Goal: Information Seeking & Learning: Check status

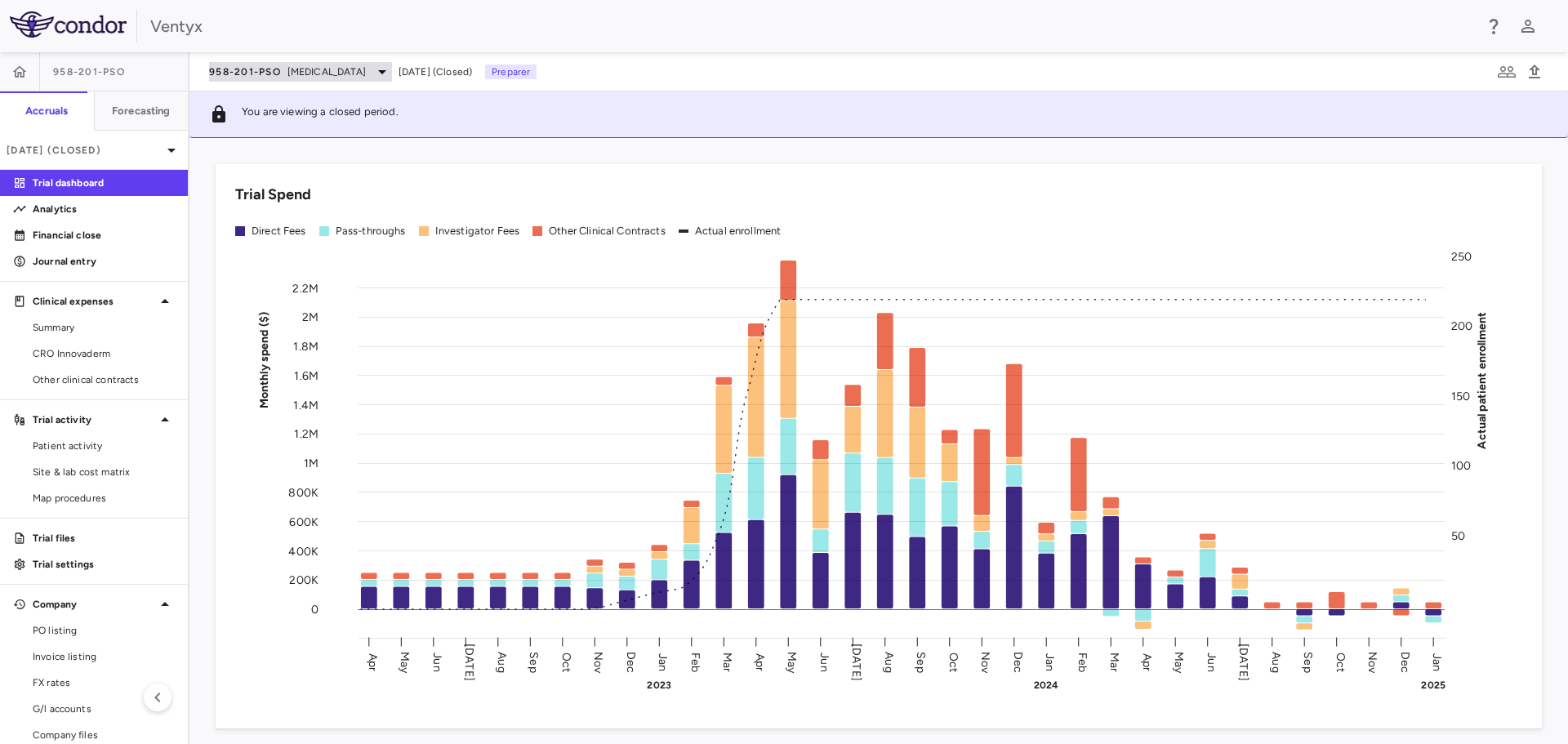
click at [287, 80] on div "958-201-PsO [MEDICAL_DATA]" at bounding box center [301, 72] width 183 height 20
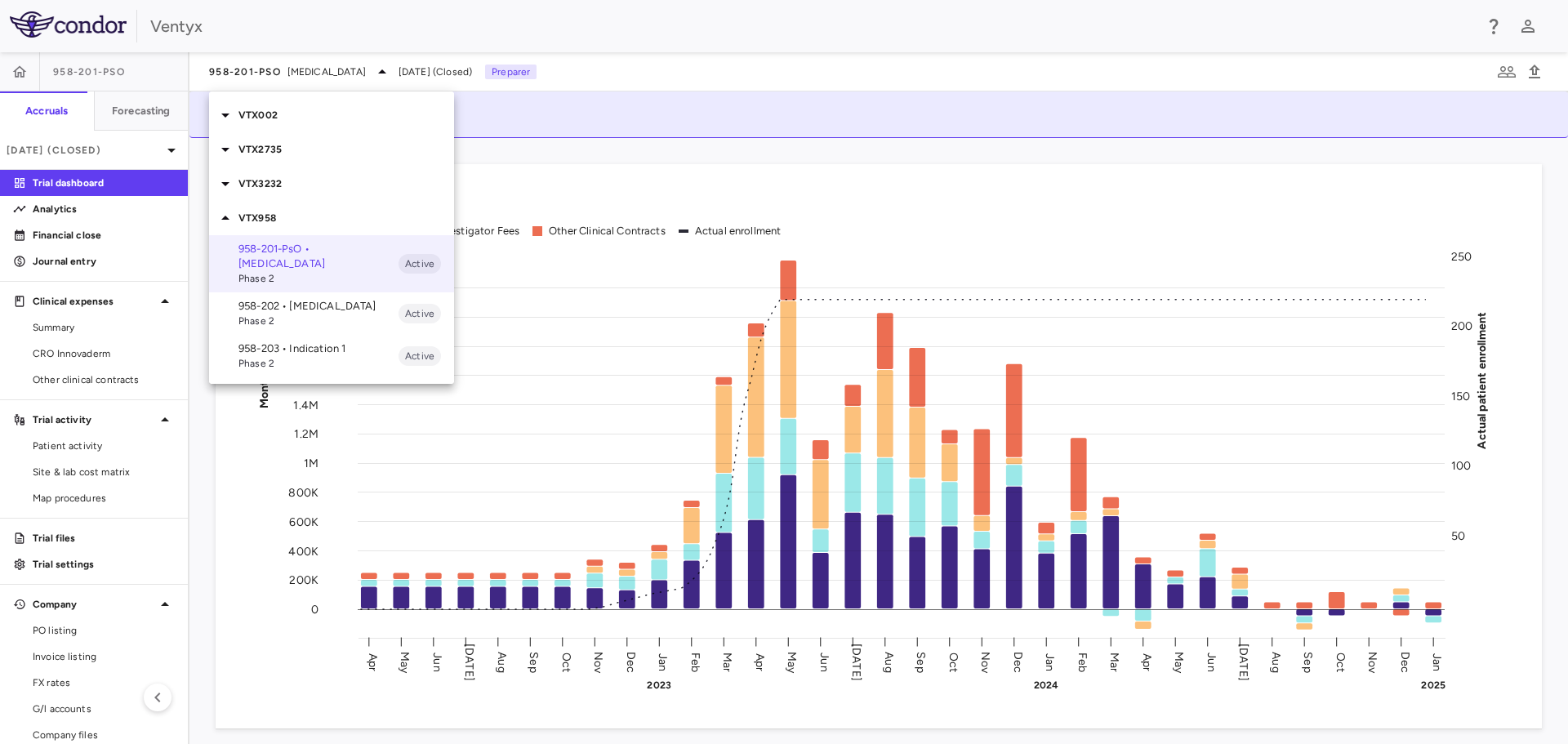
click at [267, 122] on p "VTX002" at bounding box center [346, 115] width 215 height 15
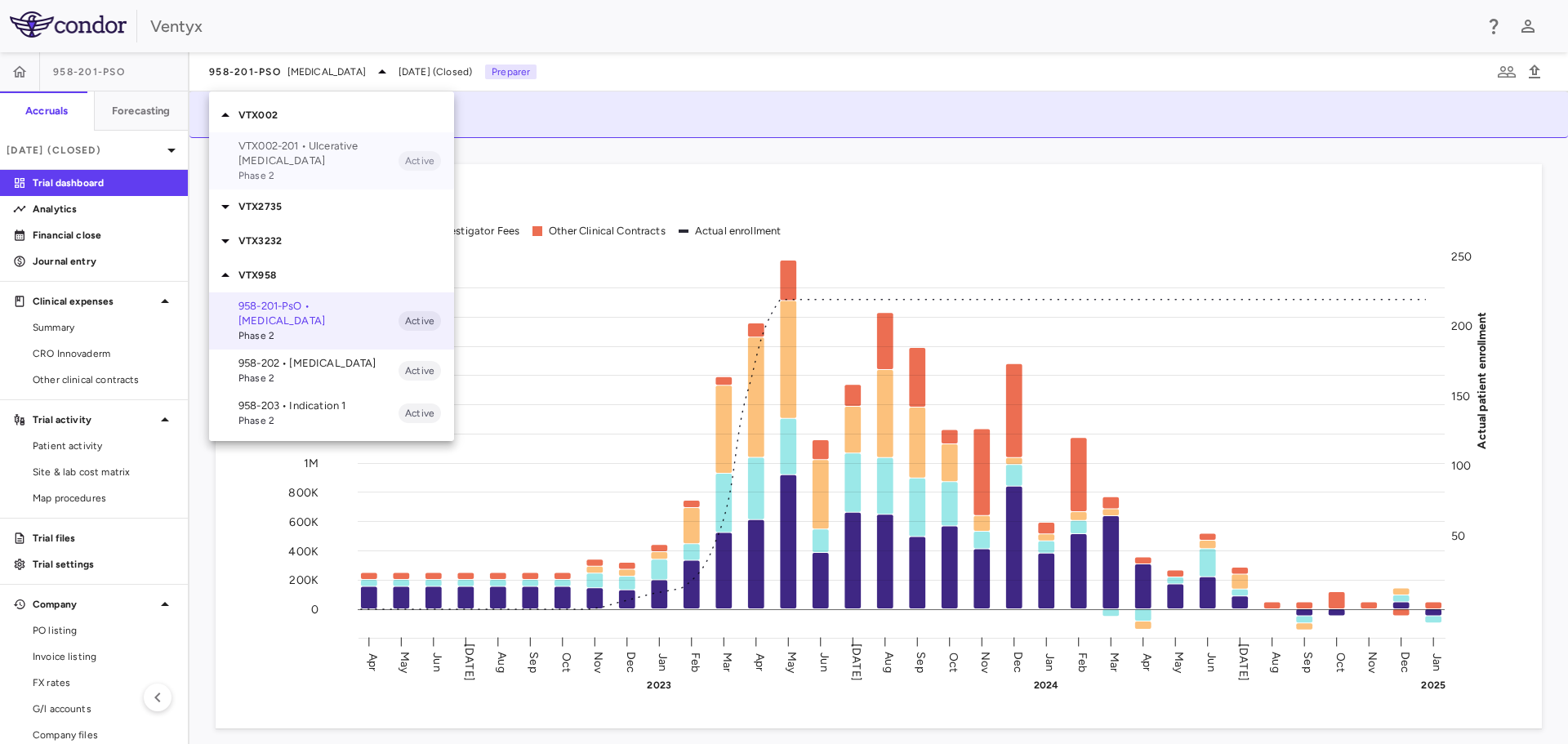
click at [280, 168] on span "Phase 2" at bounding box center [318, 175] width 160 height 15
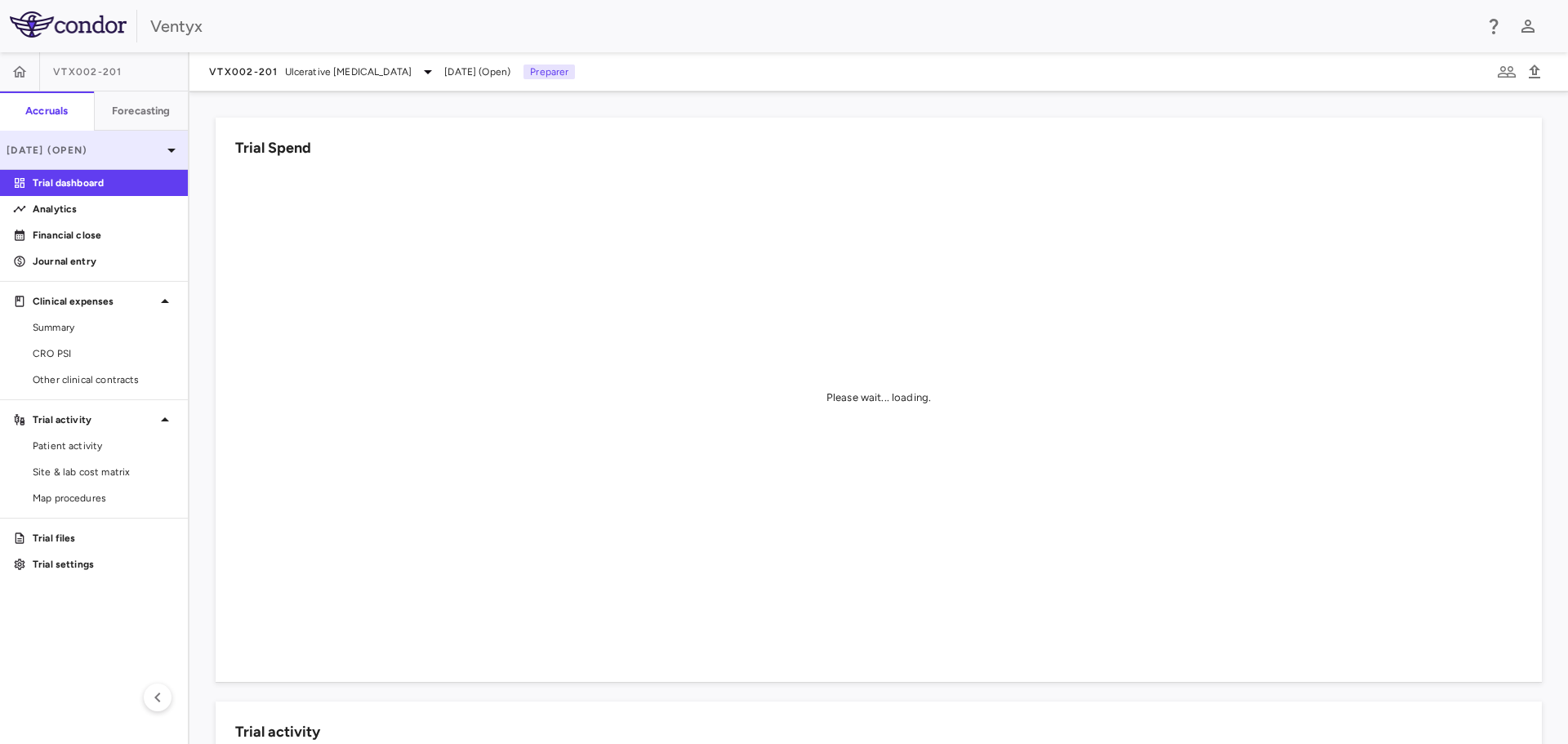
click at [70, 143] on p "[DATE] (Open)" at bounding box center [84, 149] width 155 height 15
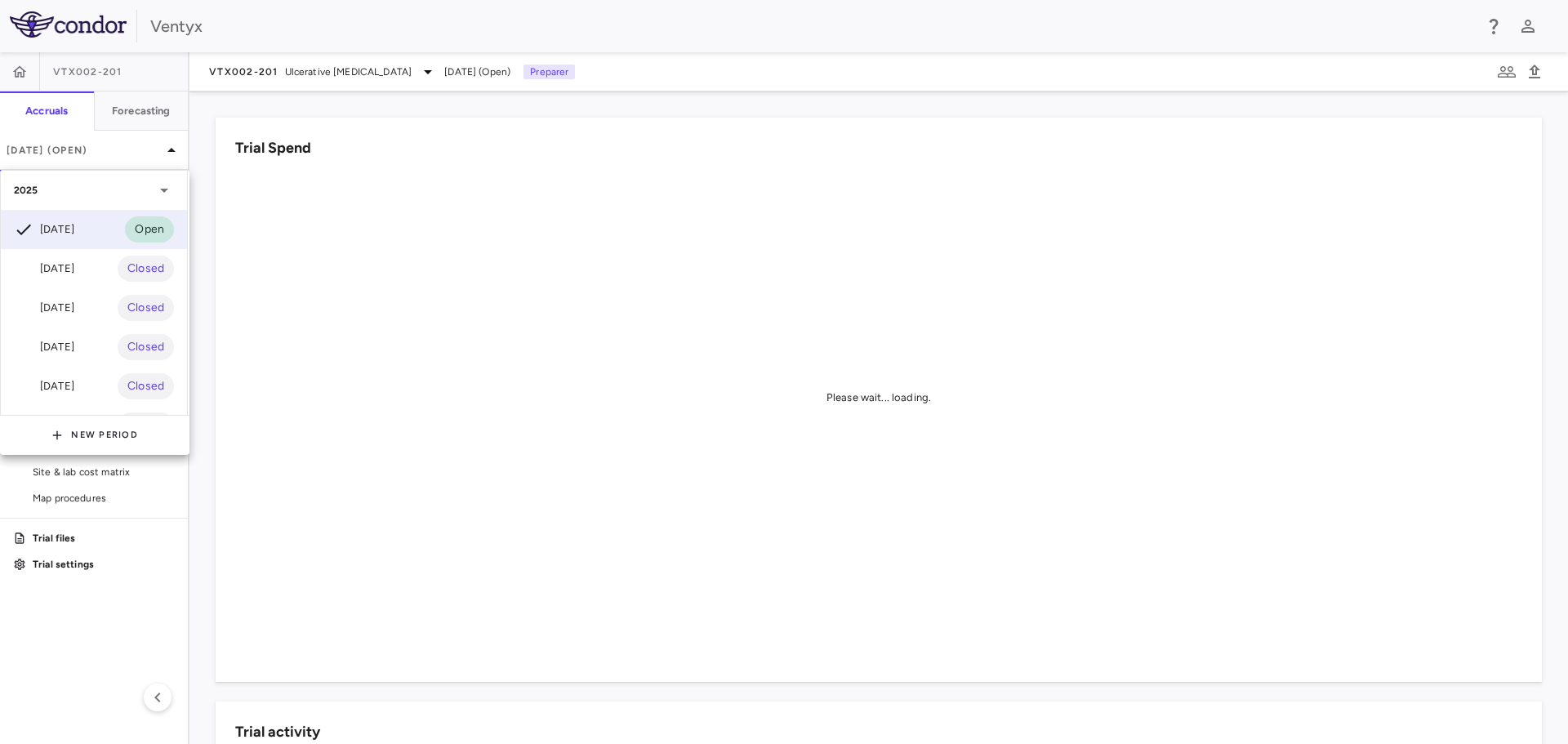
drag, startPoint x: 51, startPoint y: 262, endPoint x: 82, endPoint y: 261, distance: 31.0
click at [51, 262] on div "[DATE]" at bounding box center [44, 268] width 61 height 20
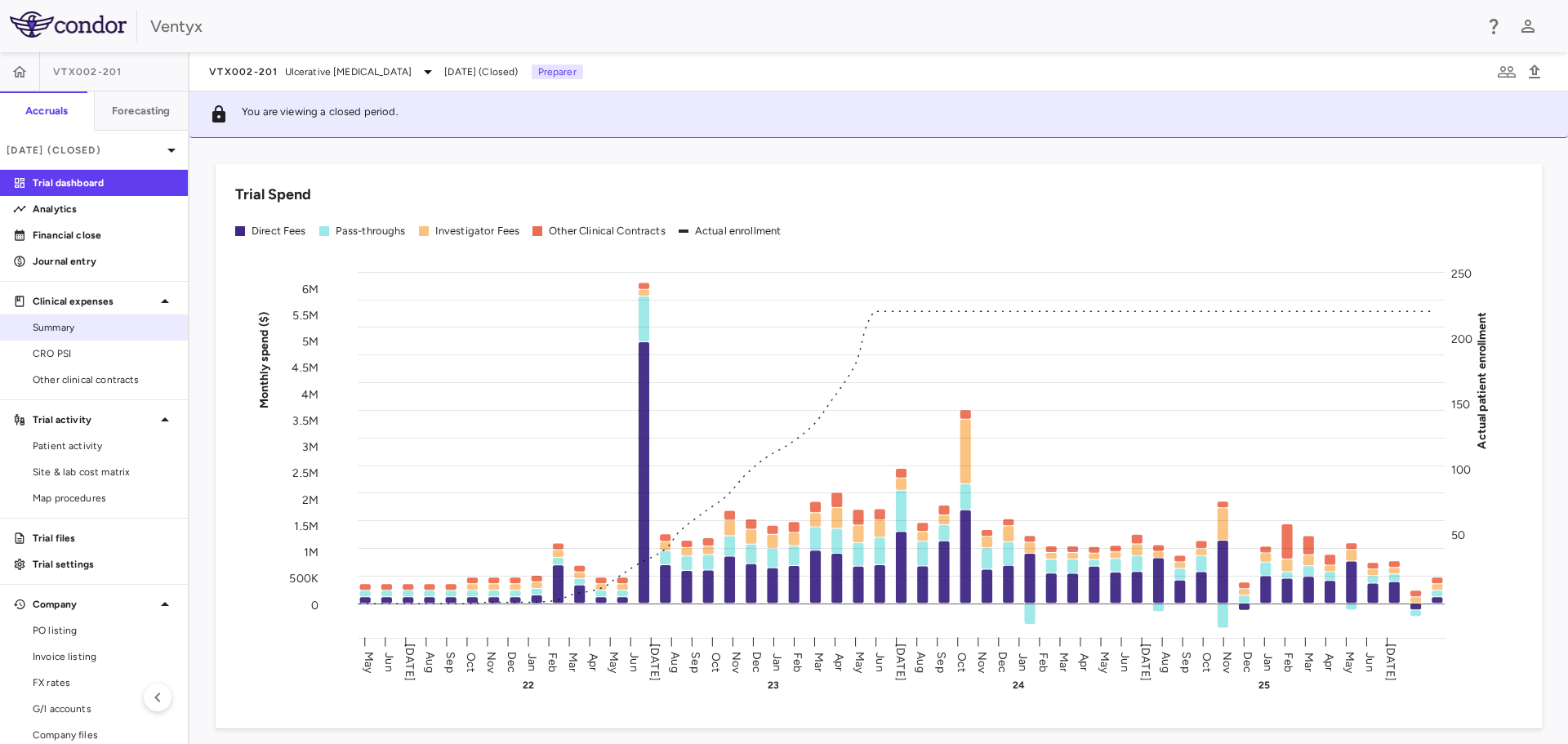
click at [66, 338] on link "Summary" at bounding box center [93, 327] width 188 height 25
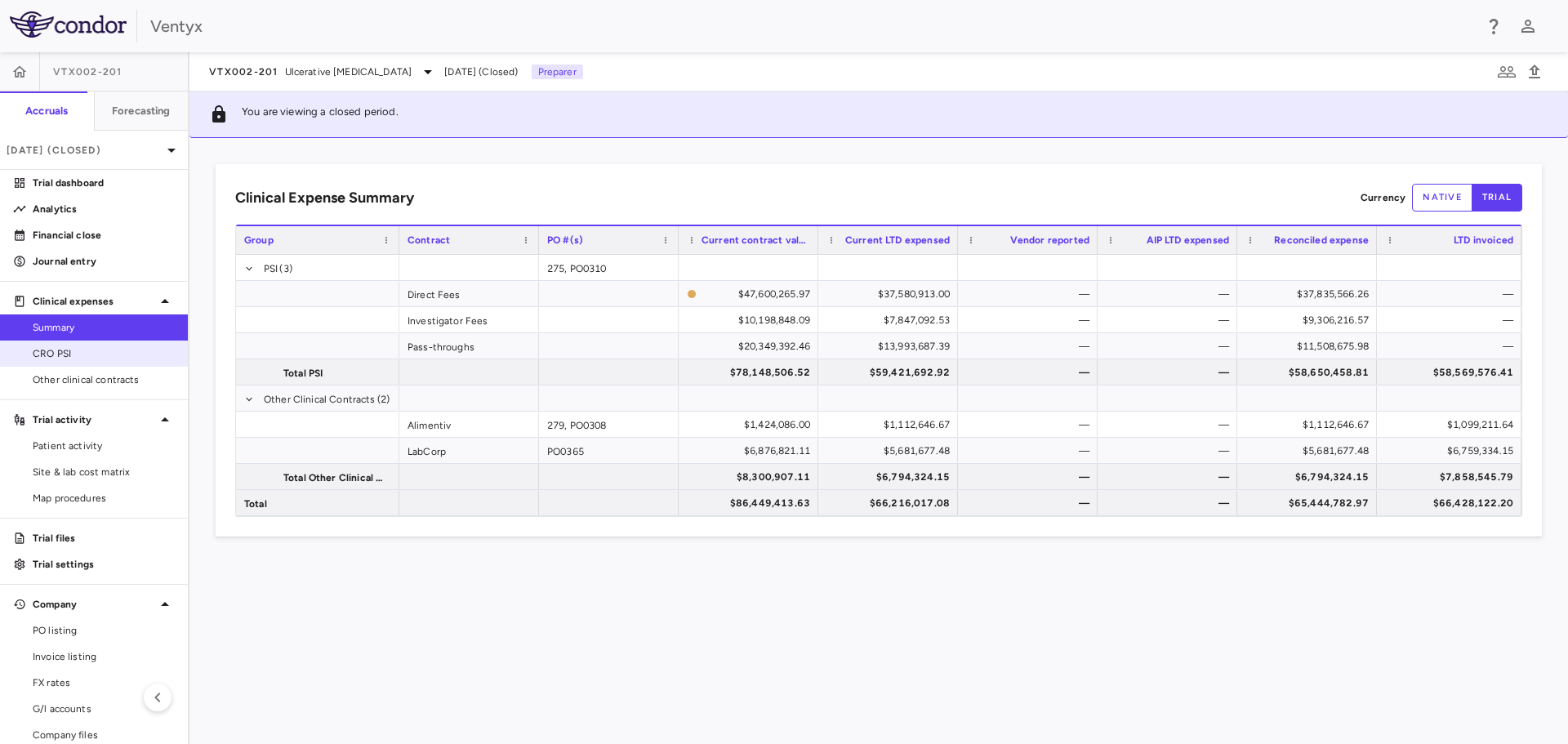
click at [58, 354] on span "CRO PSI" at bounding box center [103, 353] width 142 height 15
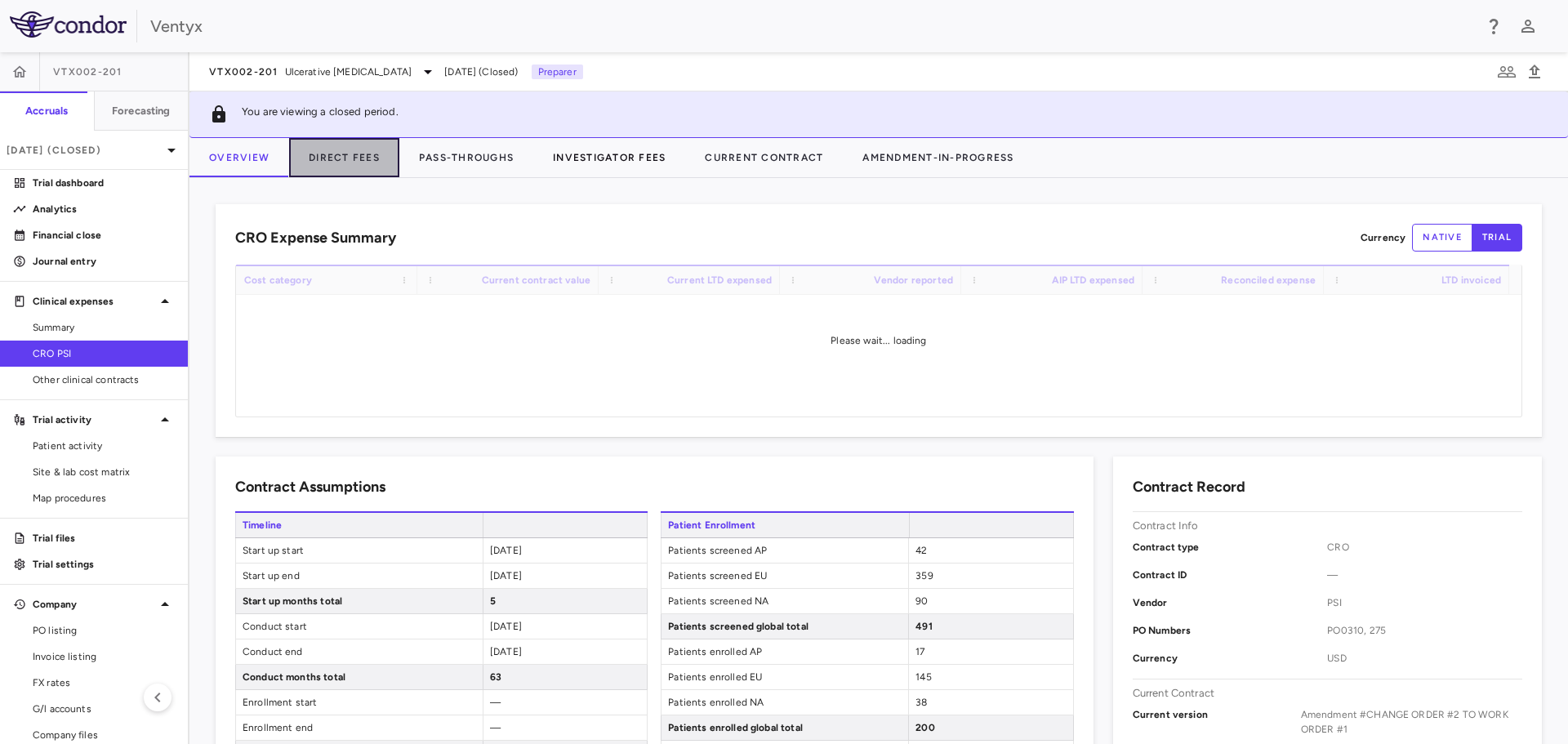
drag, startPoint x: 350, startPoint y: 150, endPoint x: 578, endPoint y: 169, distance: 228.8
click at [350, 151] on button "Direct Fees" at bounding box center [344, 157] width 110 height 39
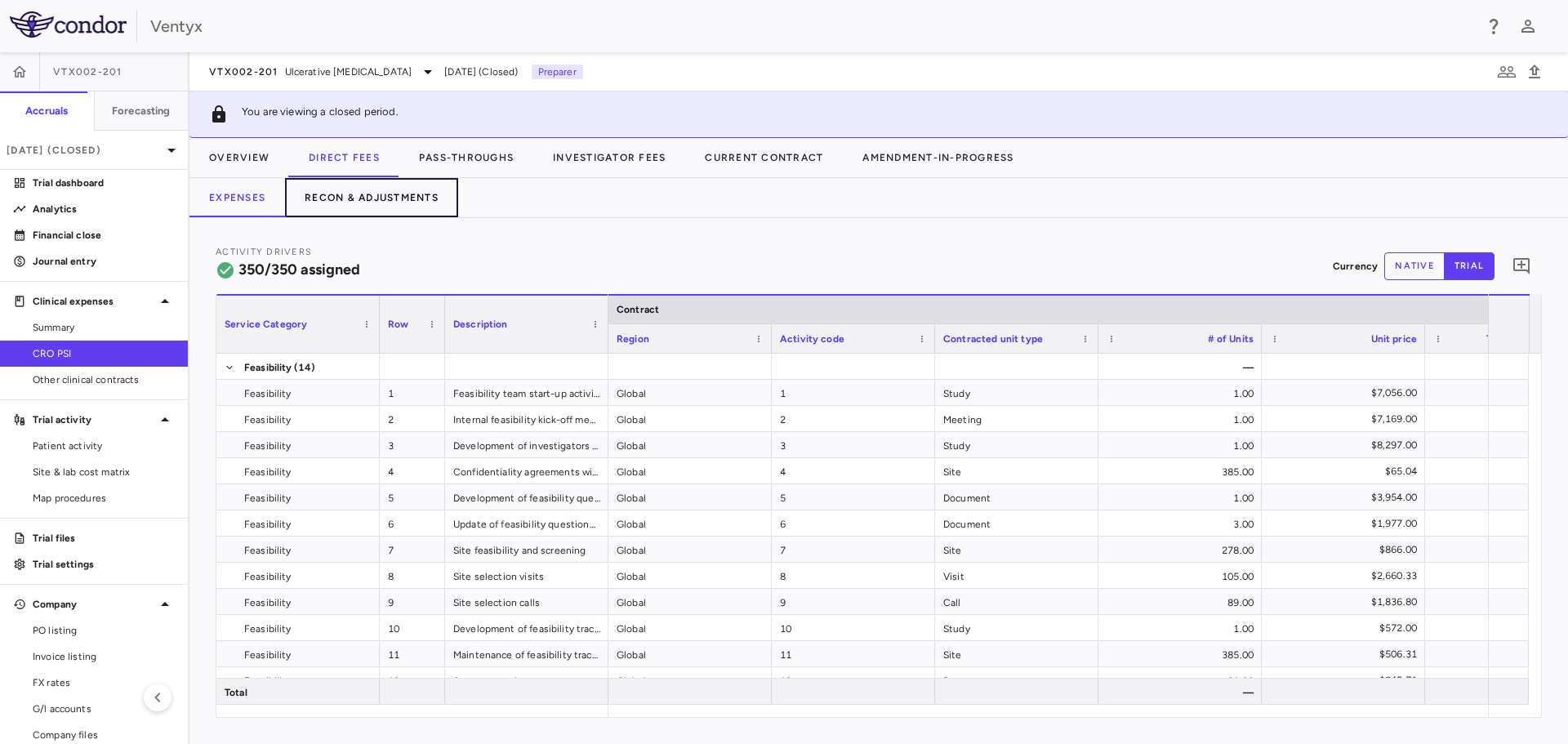
click at [386, 201] on button "Recon & Adjustments" at bounding box center [371, 198] width 173 height 39
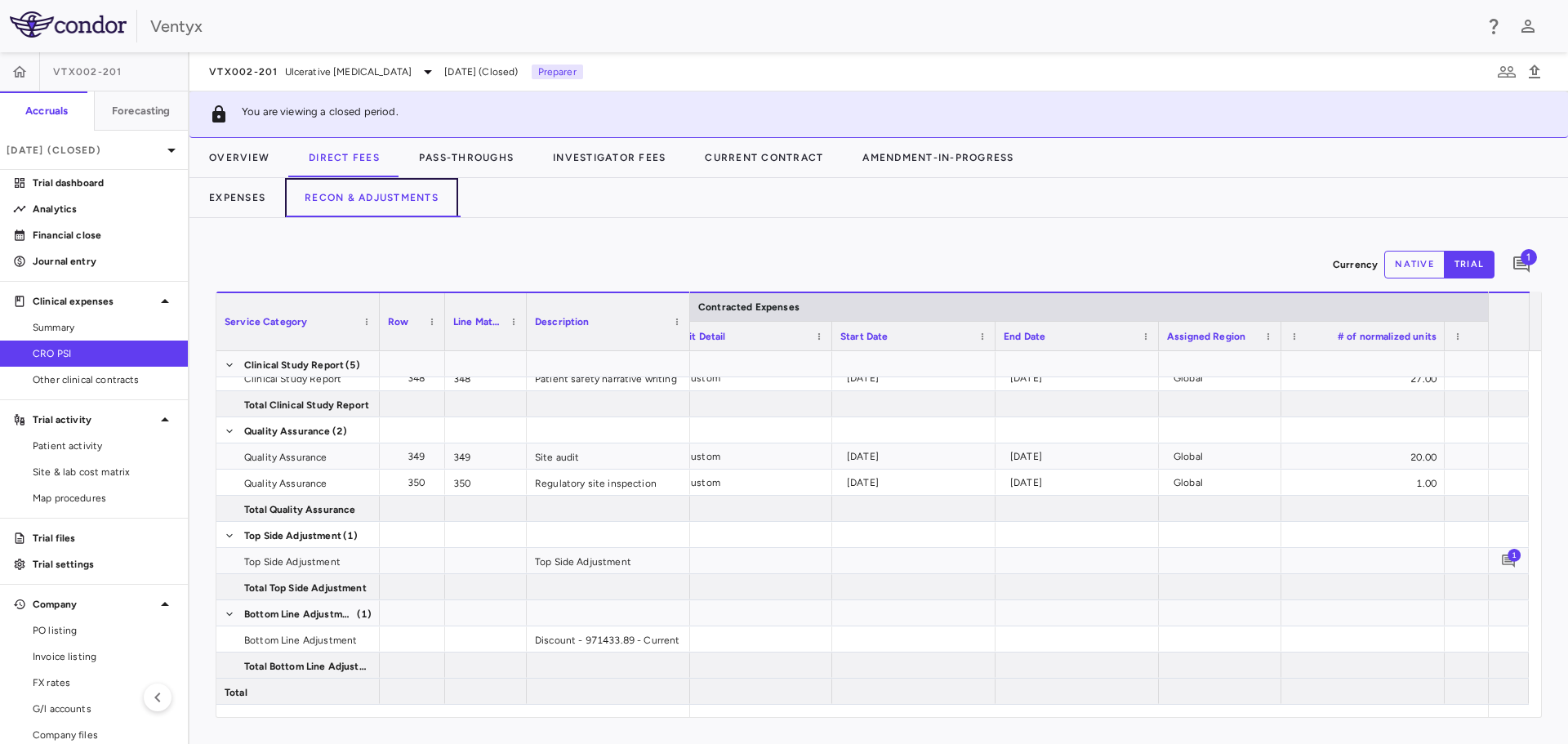
scroll to position [0, 1208]
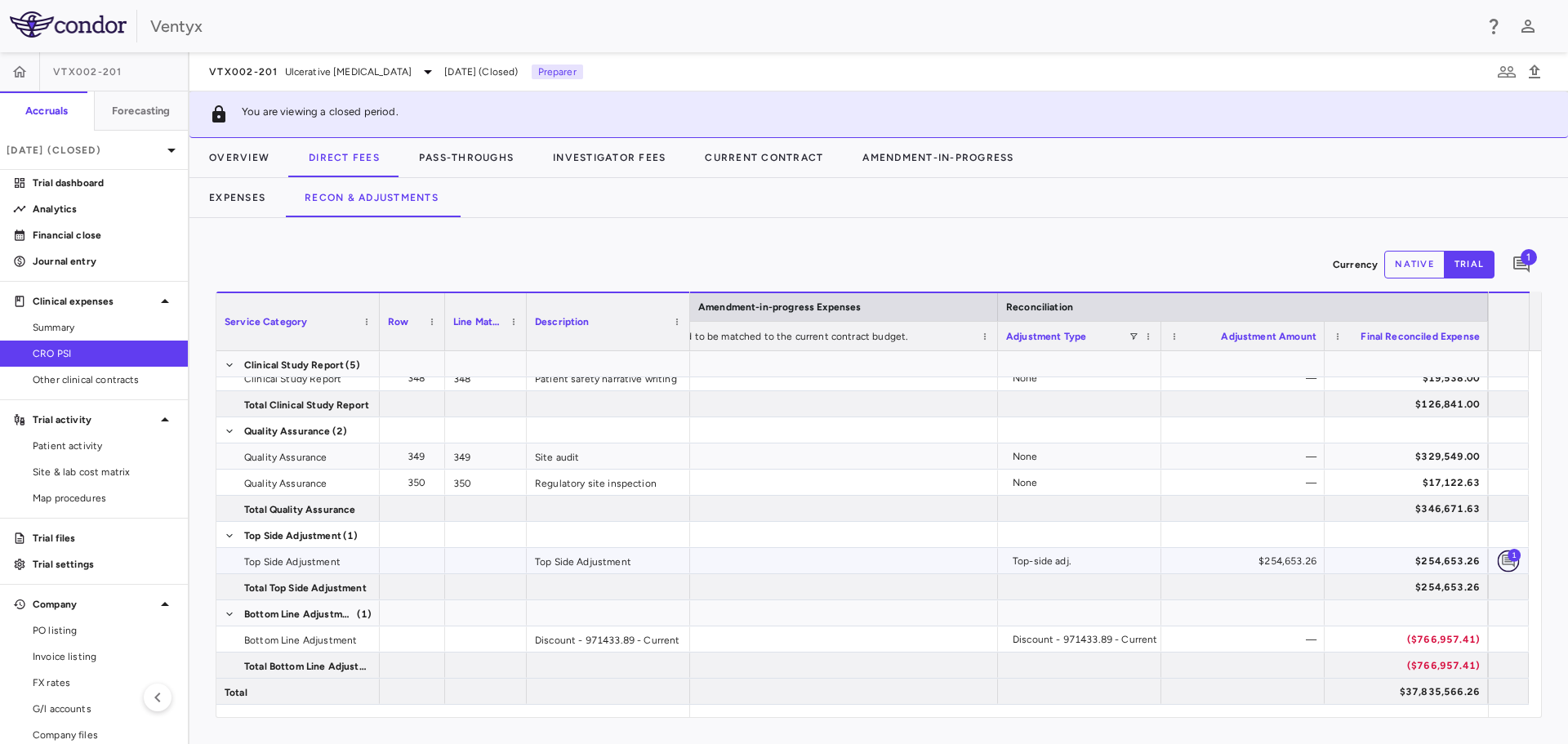
click at [1507, 561] on icon "Add comment" at bounding box center [1507, 560] width 13 height 13
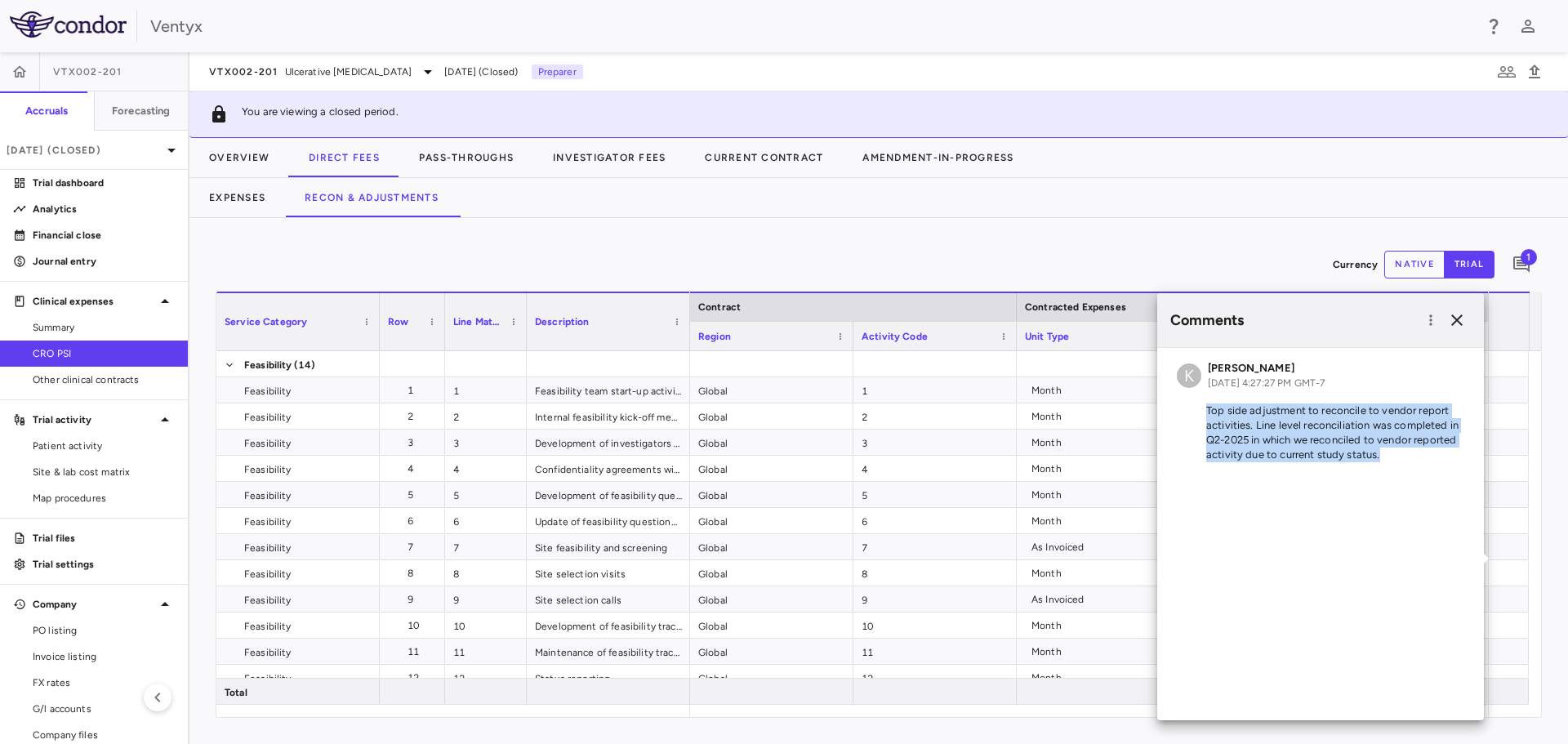
drag, startPoint x: 1391, startPoint y: 467, endPoint x: 1205, endPoint y: 411, distance: 194.2
click at [1205, 411] on div "K [PERSON_NAME] [DATE] 4:27:27 PM GMT-7 Top side adjustment to reconcile to ven…" at bounding box center [1320, 415] width 326 height 134
copy p "Top side adjustment to reconcile to vendor report activities. Line level reconc…"
click at [1456, 320] on icon "button" at bounding box center [1457, 320] width 12 height 12
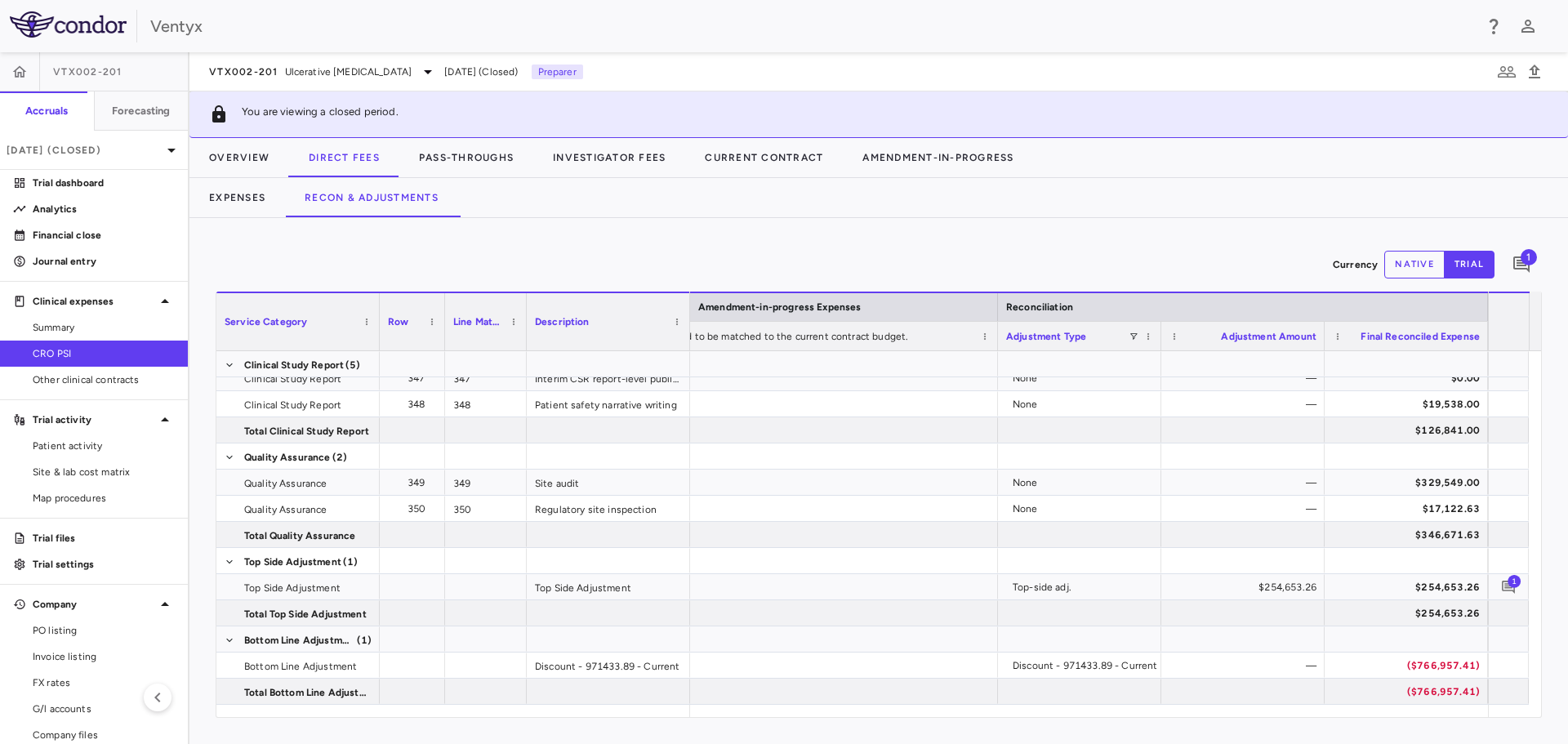
scroll to position [10023, 0]
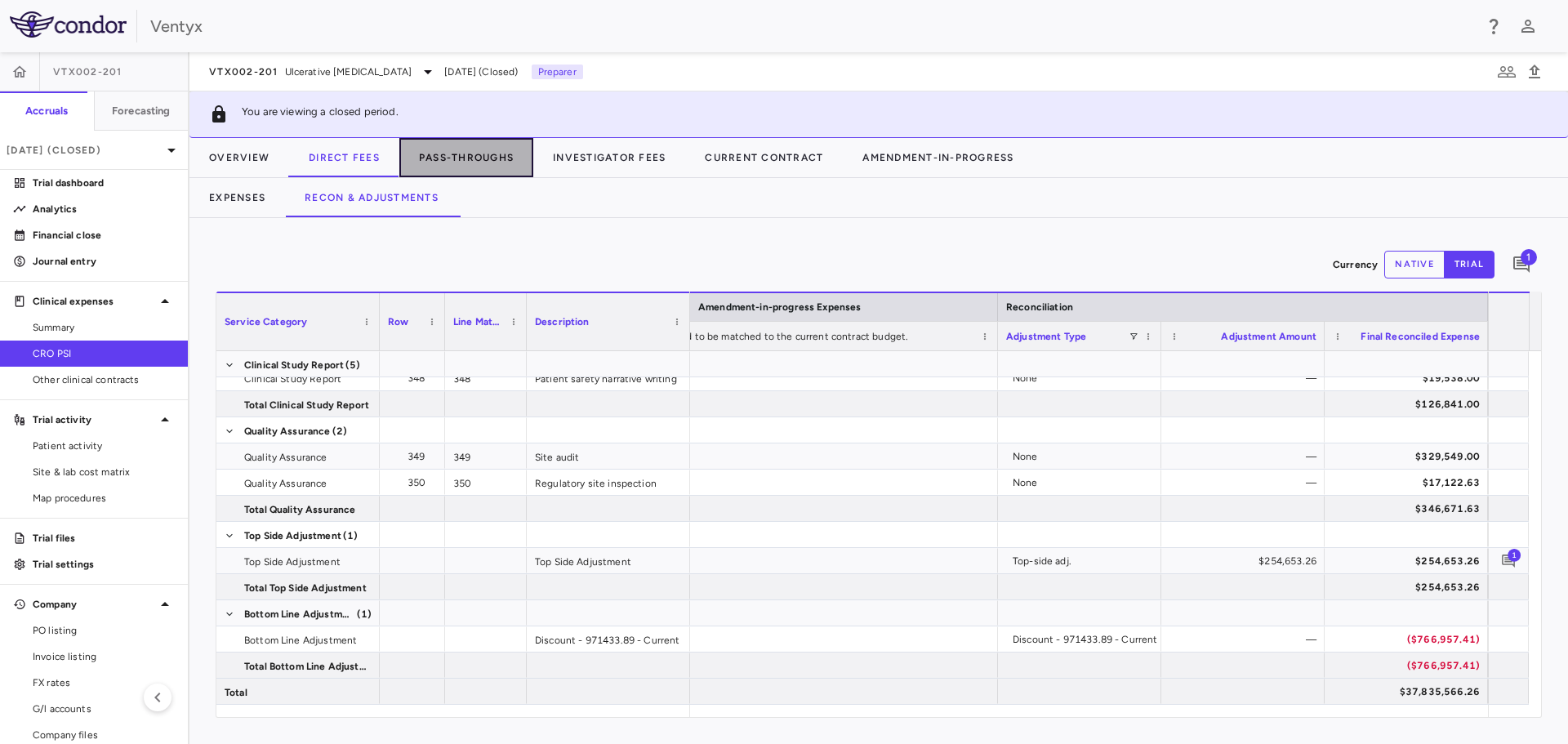
click at [486, 161] on button "Pass-Throughs" at bounding box center [466, 157] width 134 height 39
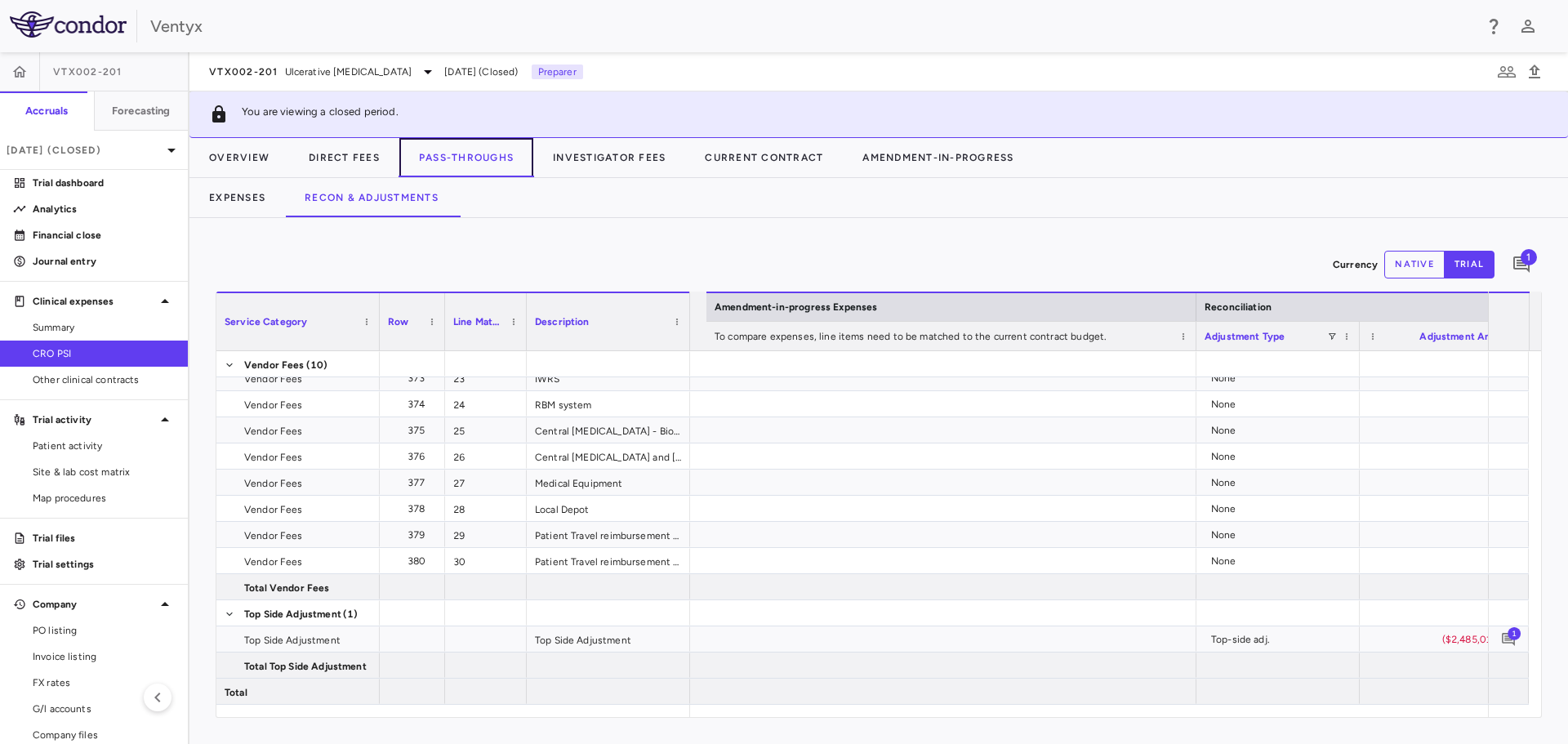
scroll to position [0, 2265]
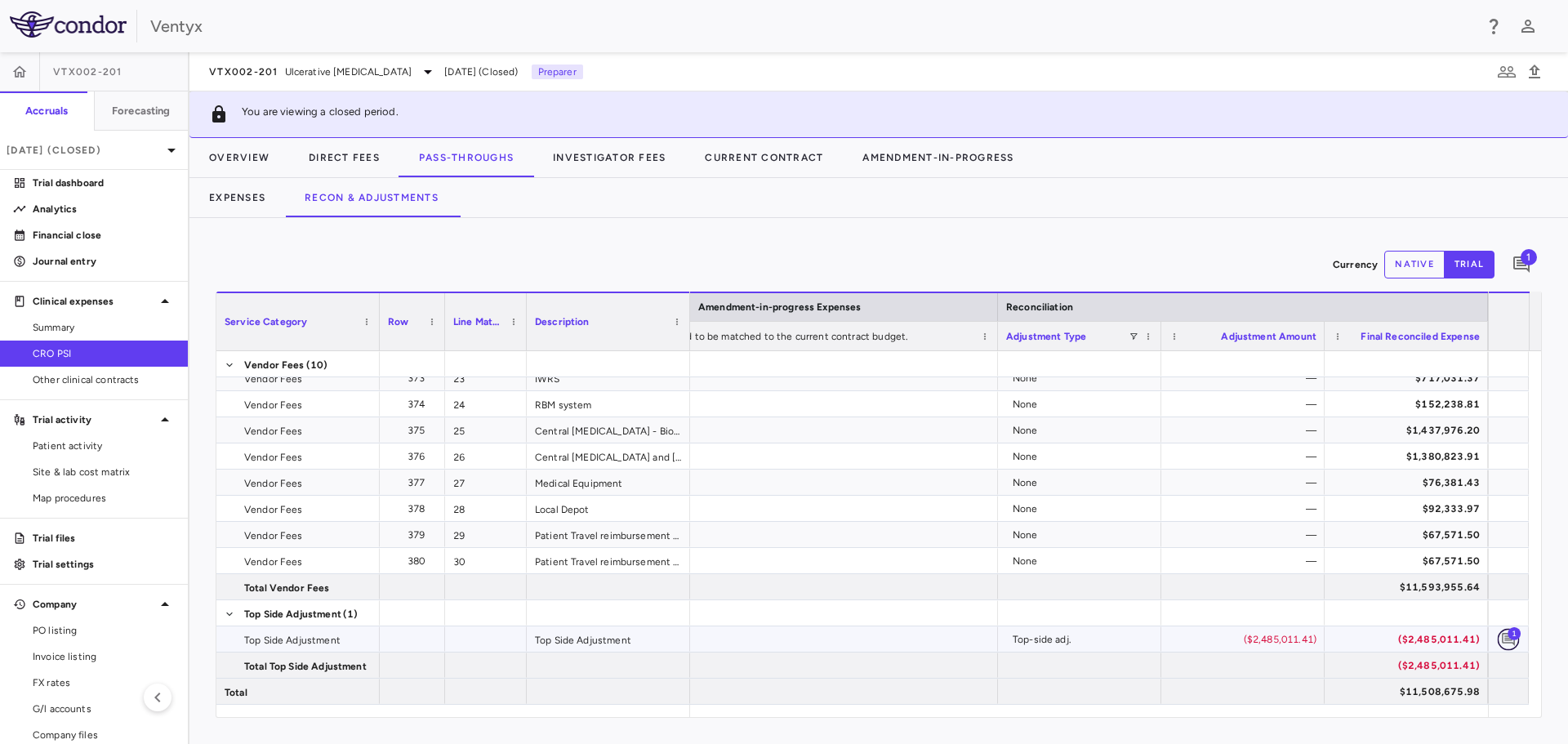
click at [1516, 641] on button "button" at bounding box center [1508, 639] width 22 height 22
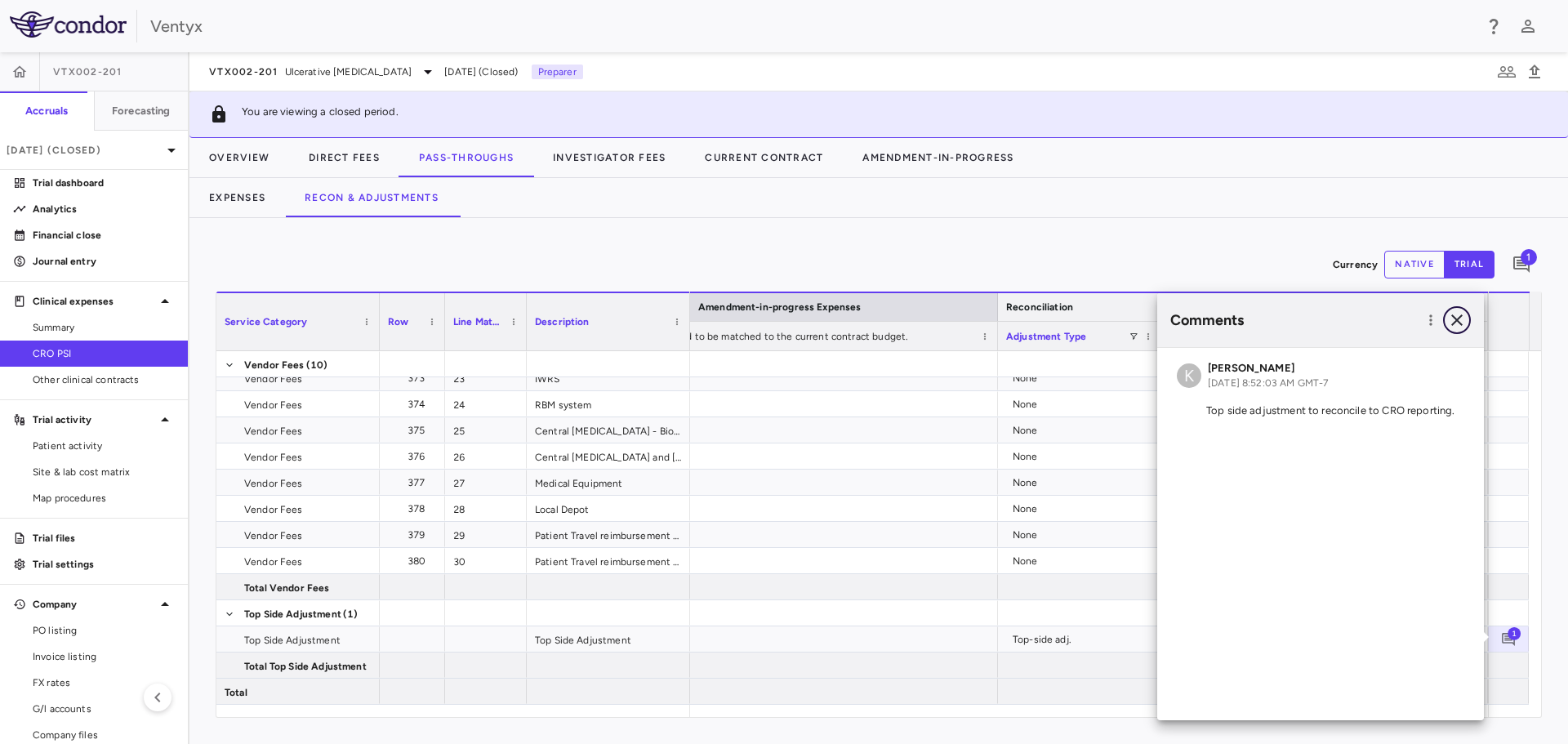
click at [1463, 316] on icon "button" at bounding box center [1457, 320] width 20 height 20
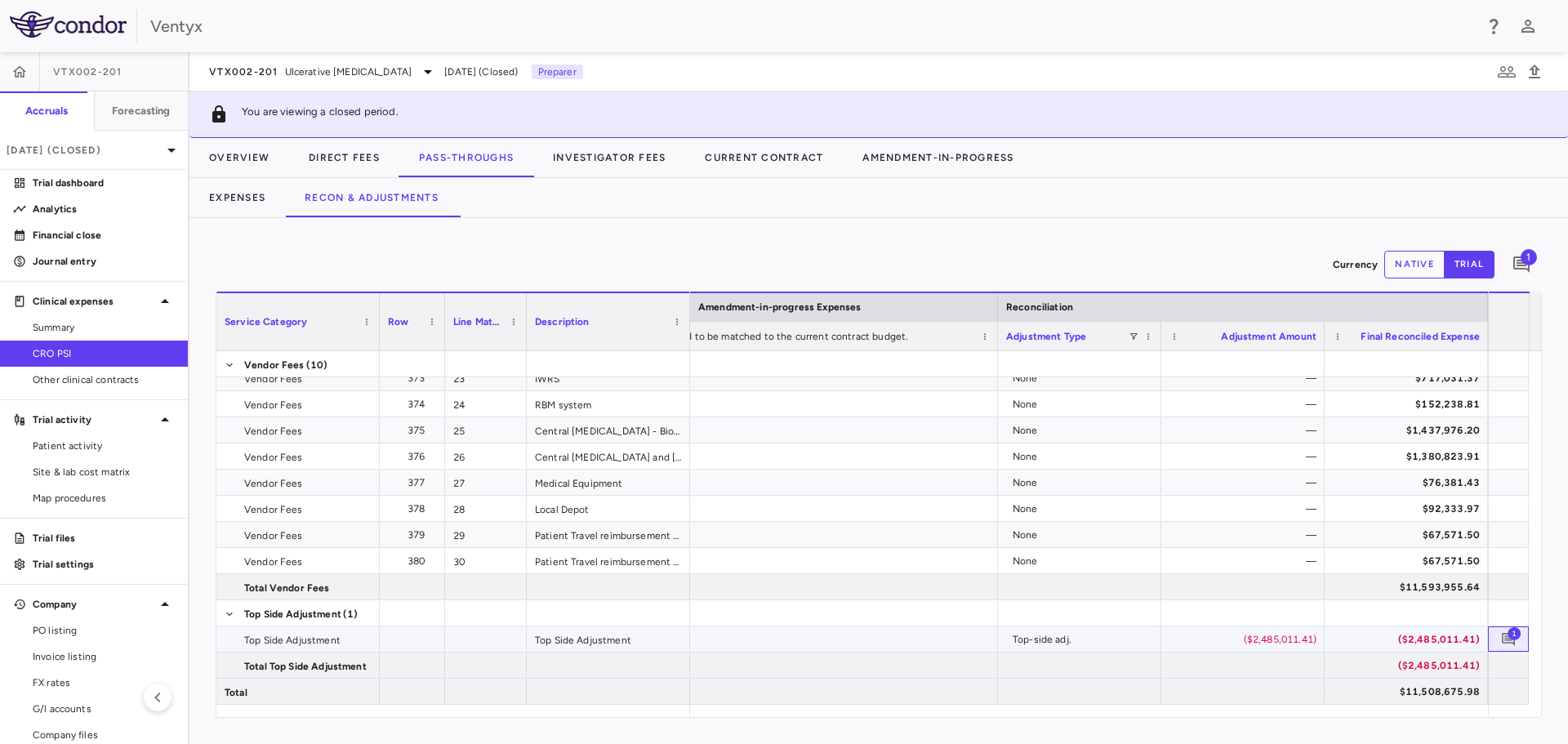
click at [1511, 640] on span "1" at bounding box center [1513, 632] width 13 height 13
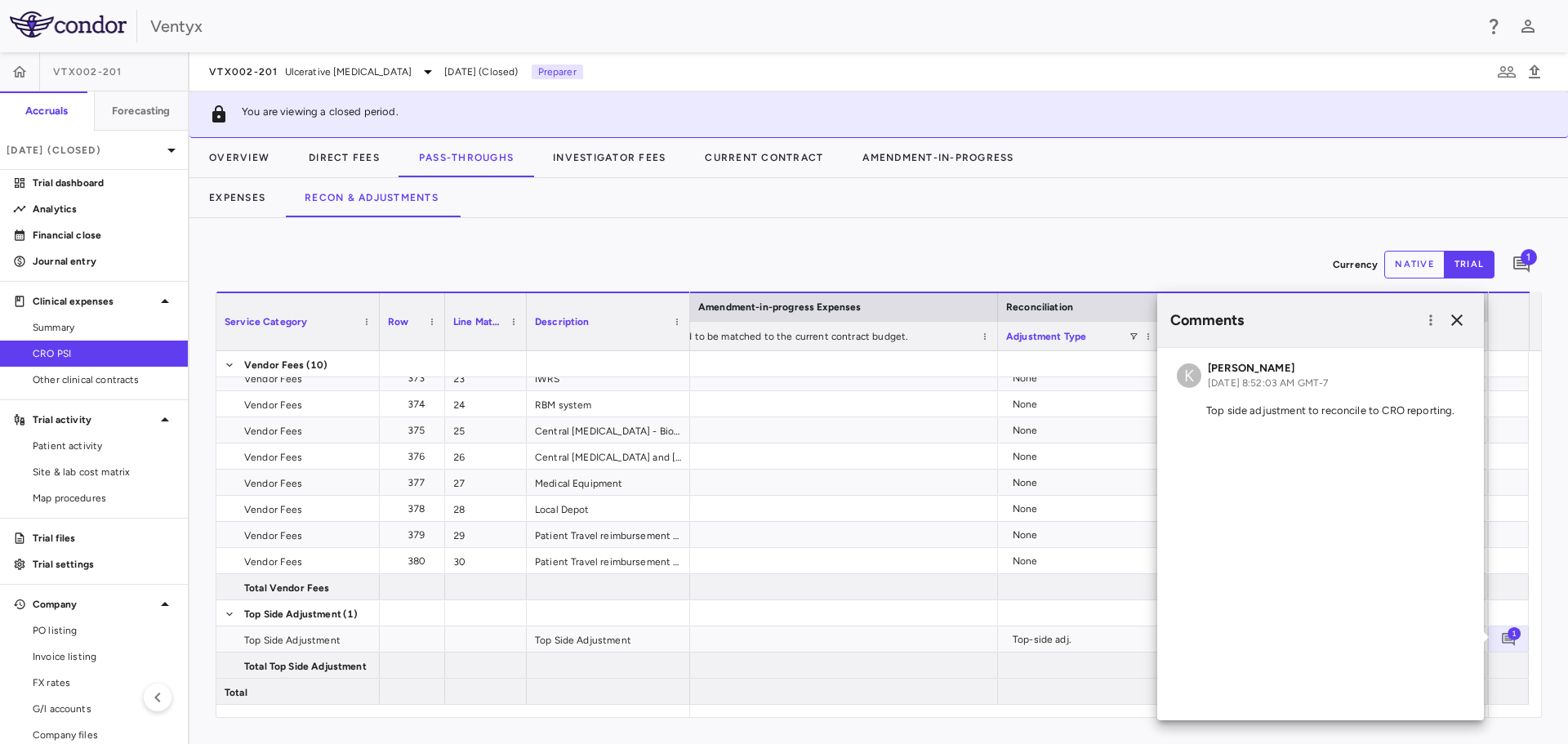
click at [1390, 418] on p "Top side adjustment to reconcile to CRO reporting." at bounding box center [1320, 411] width 288 height 15
click at [1396, 411] on p "Top side adjustment to reconcile to CRO reporting." at bounding box center [1320, 411] width 288 height 15
copy div "K [PERSON_NAME] [DATE] 8:52:03 AM GMT-7"
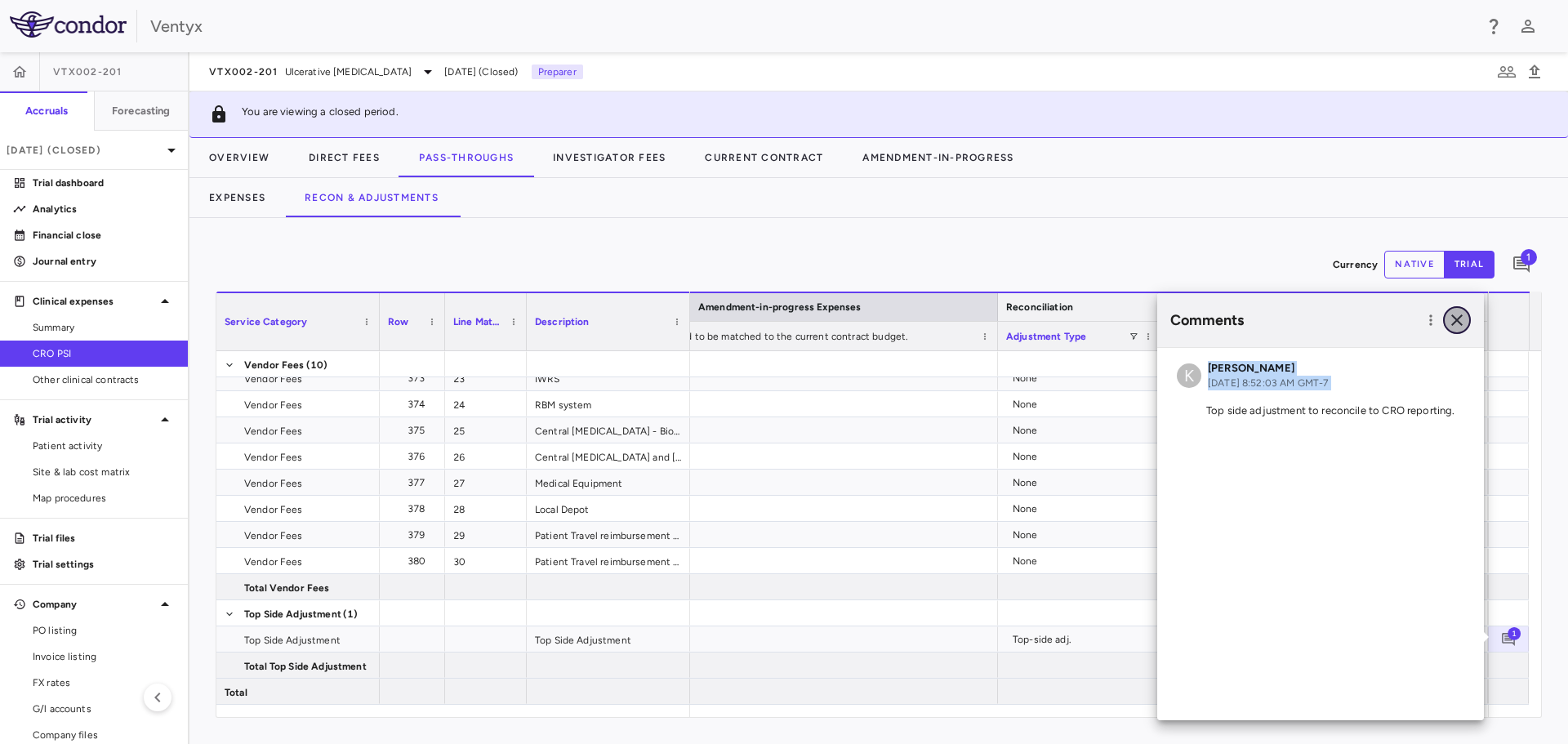
click at [1453, 317] on icon "button" at bounding box center [1457, 320] width 12 height 12
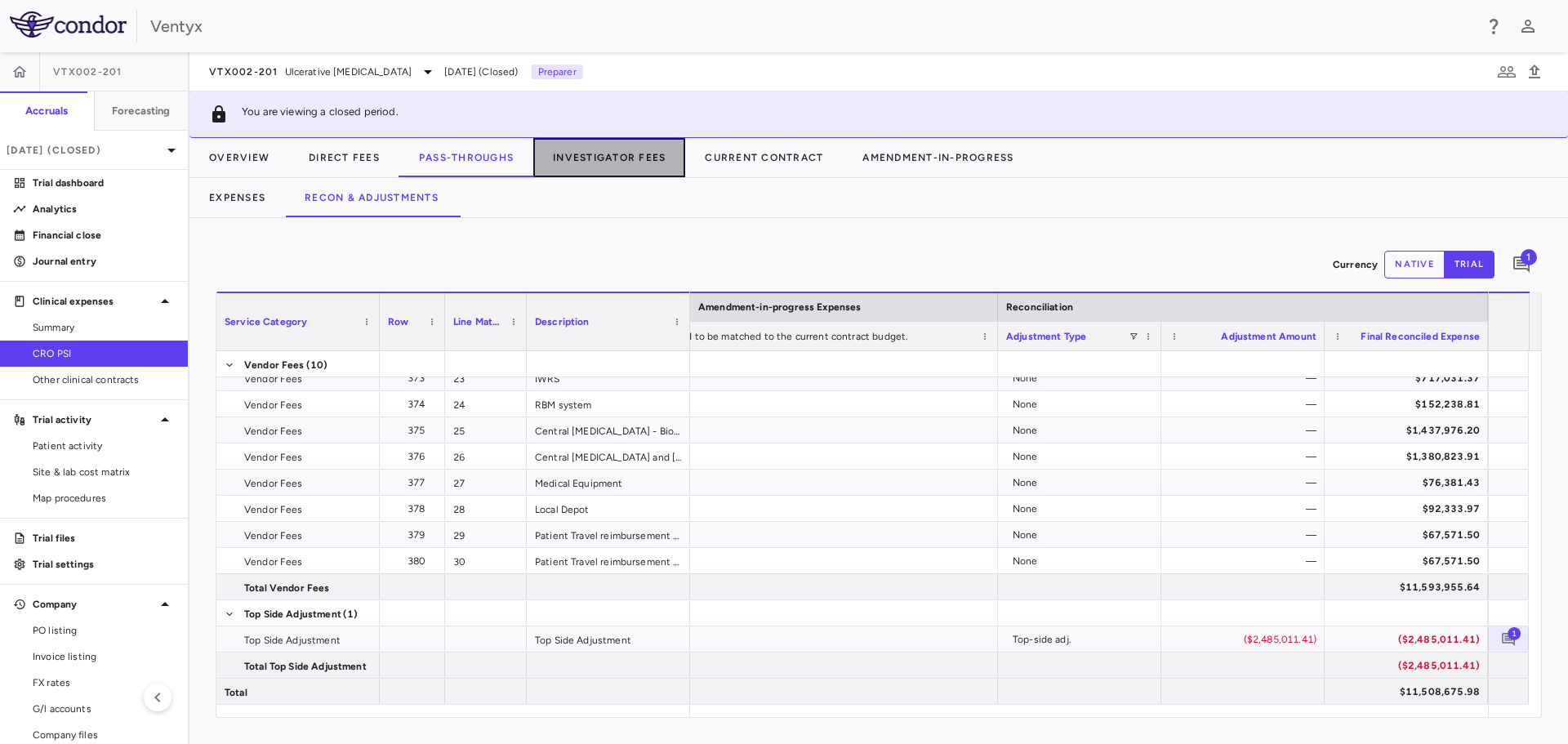
click at [619, 157] on button "Investigator Fees" at bounding box center [609, 157] width 152 height 39
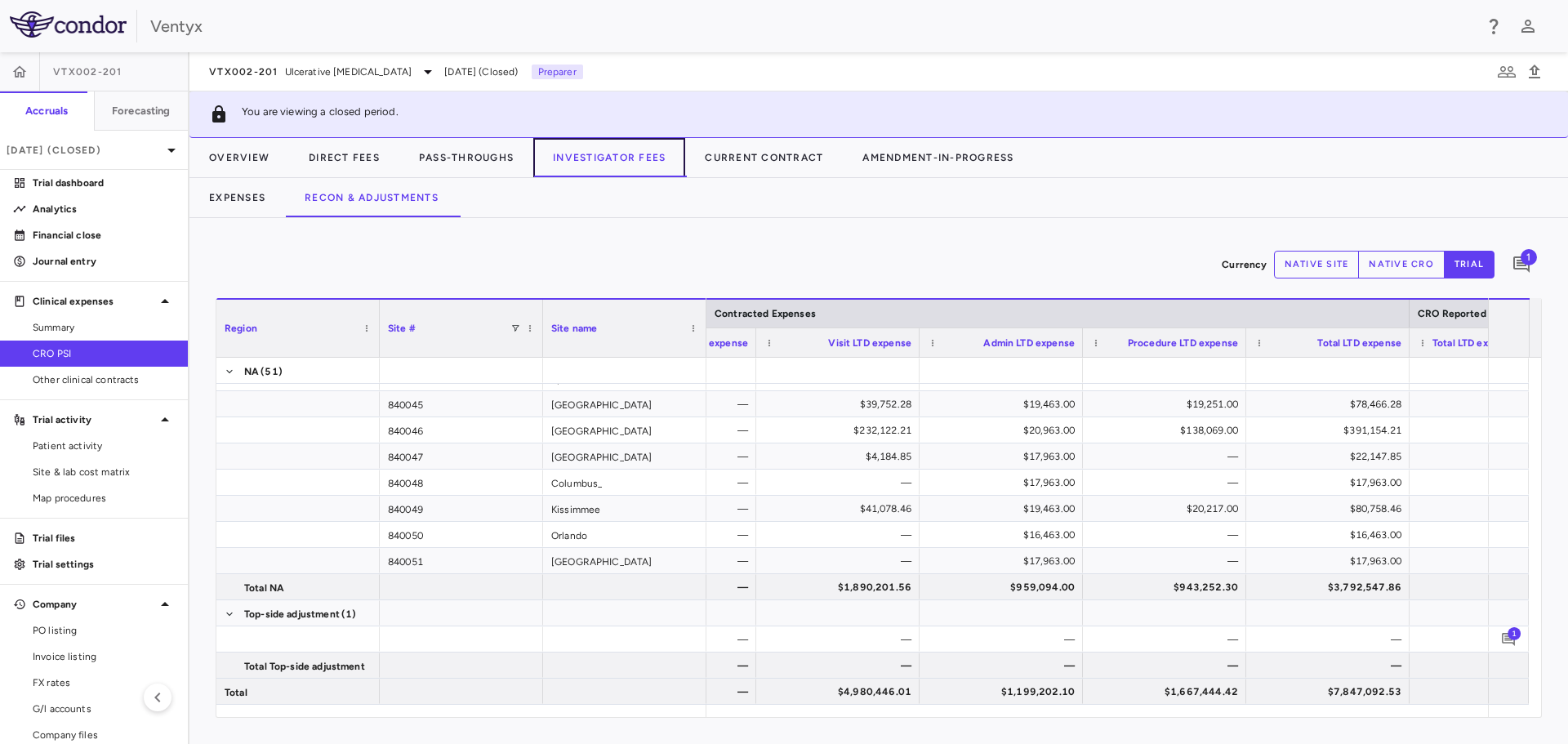
scroll to position [0, 148]
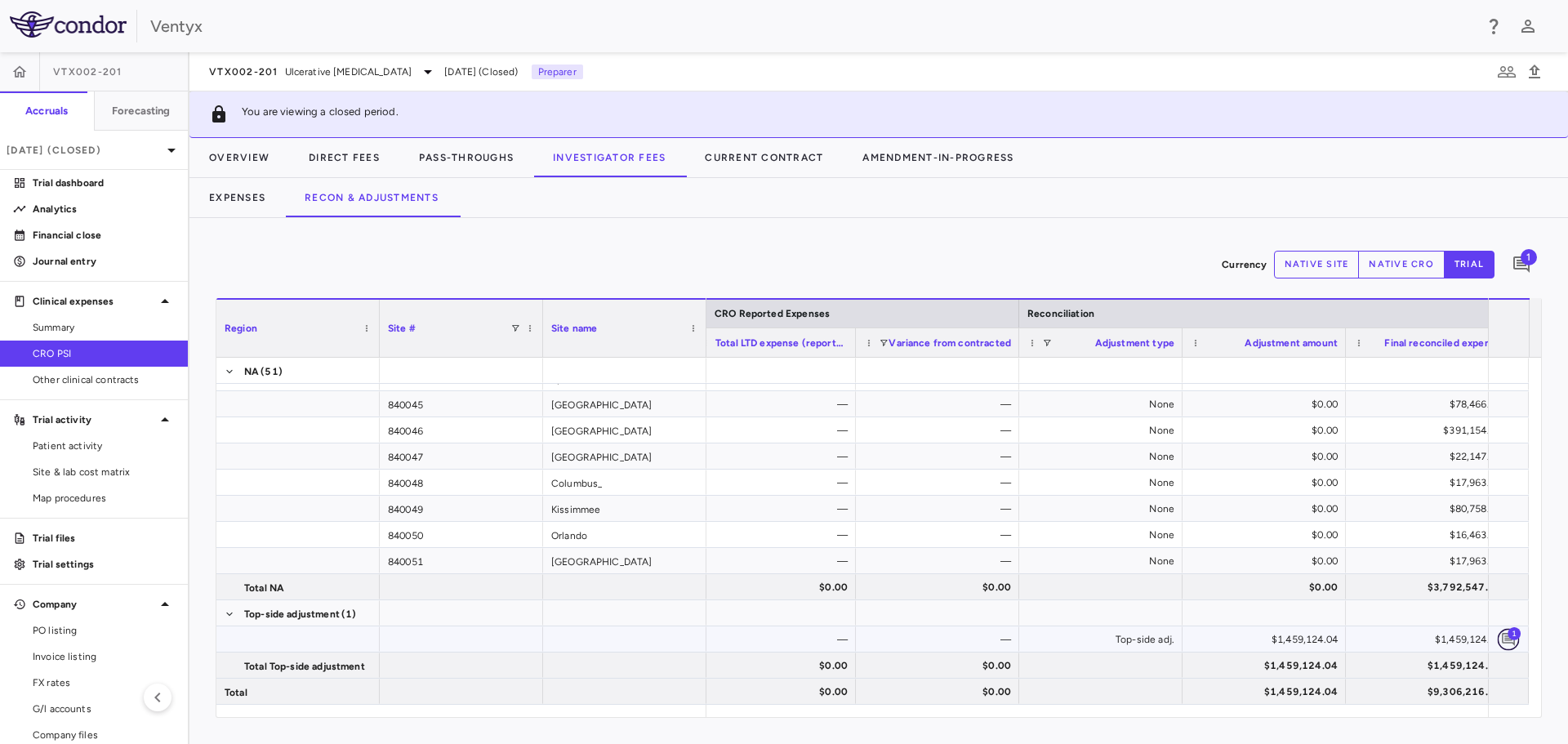
click at [1510, 641] on icon "Add comment" at bounding box center [1507, 639] width 13 height 13
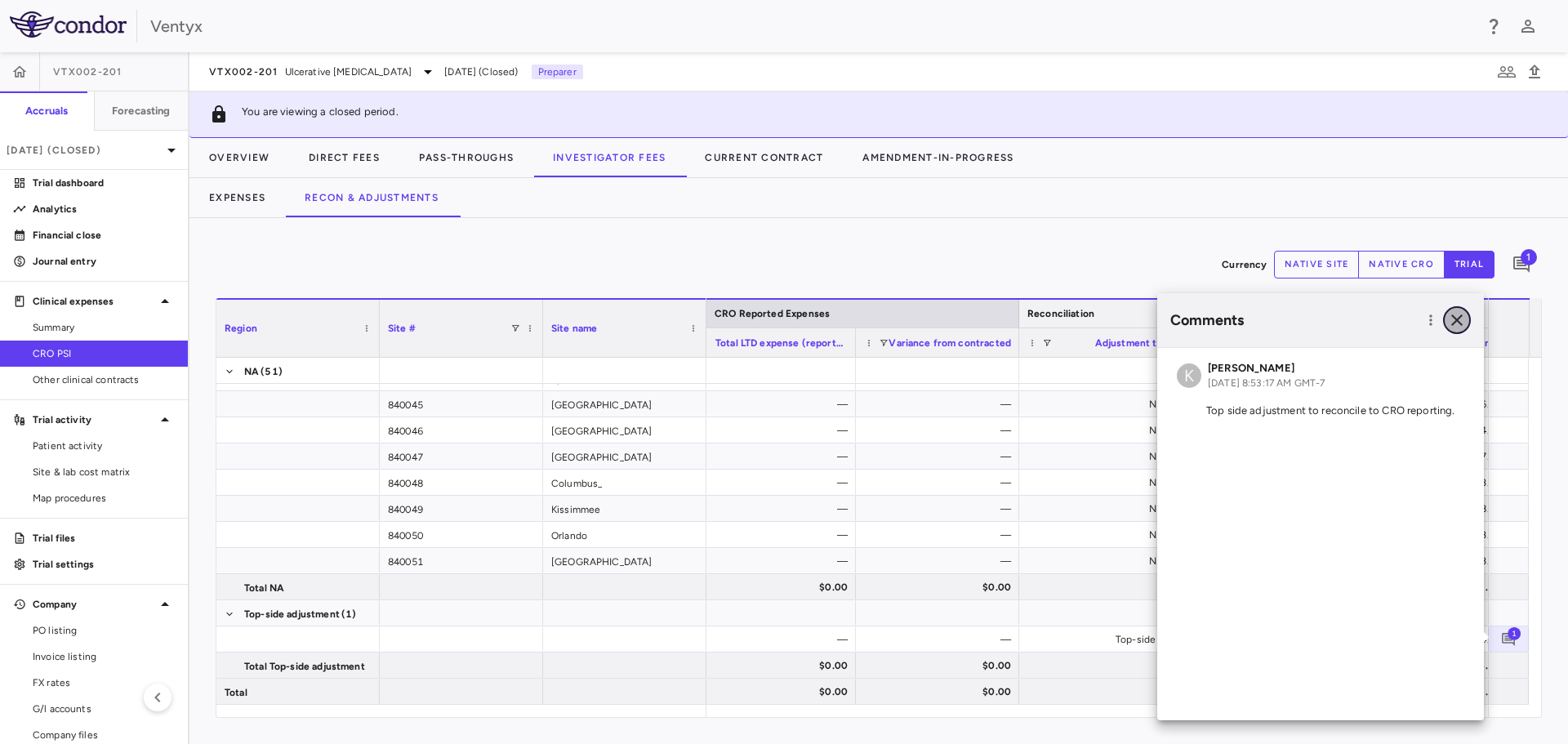
click at [1457, 321] on icon "button" at bounding box center [1457, 320] width 20 height 20
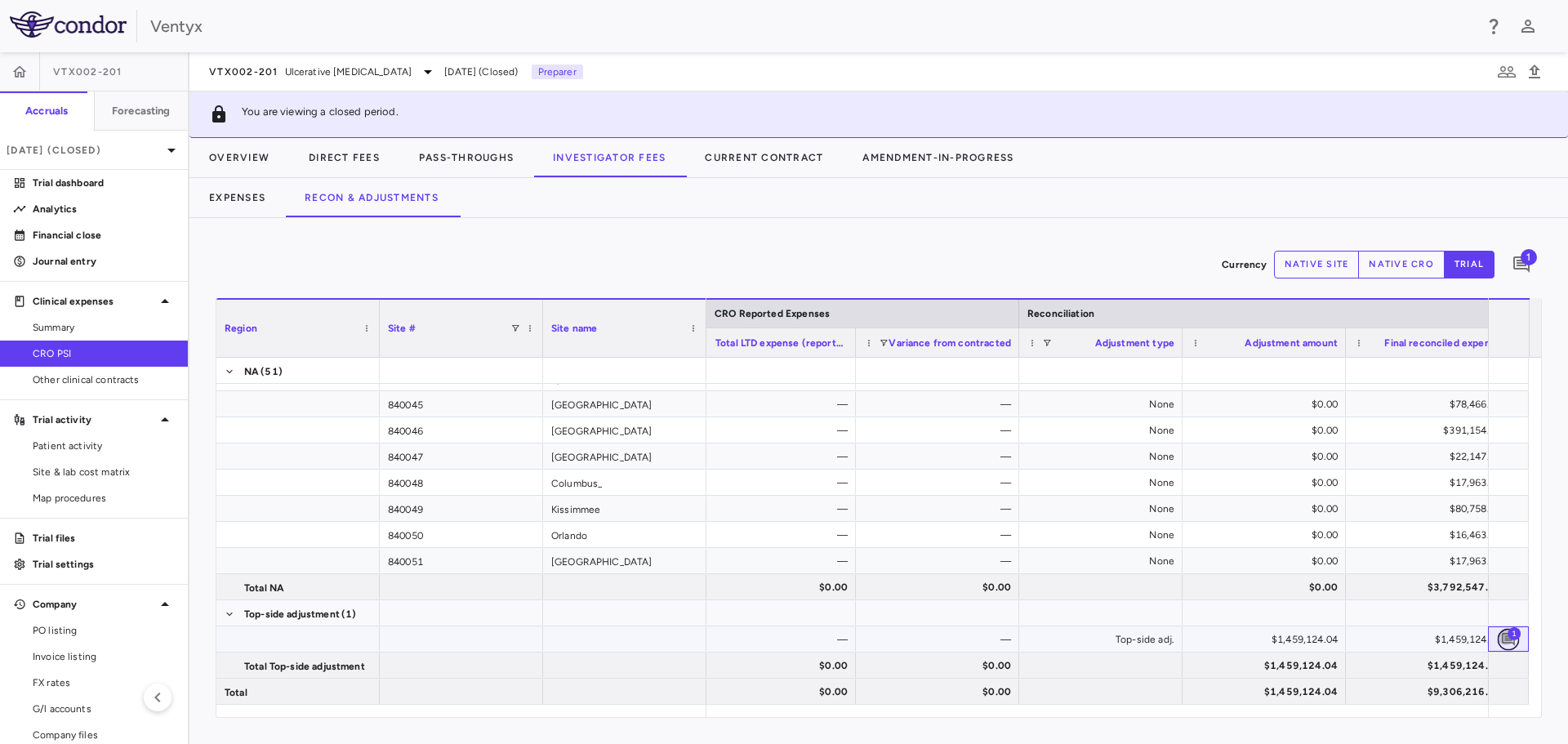
click at [1497, 641] on button "button" at bounding box center [1508, 639] width 22 height 22
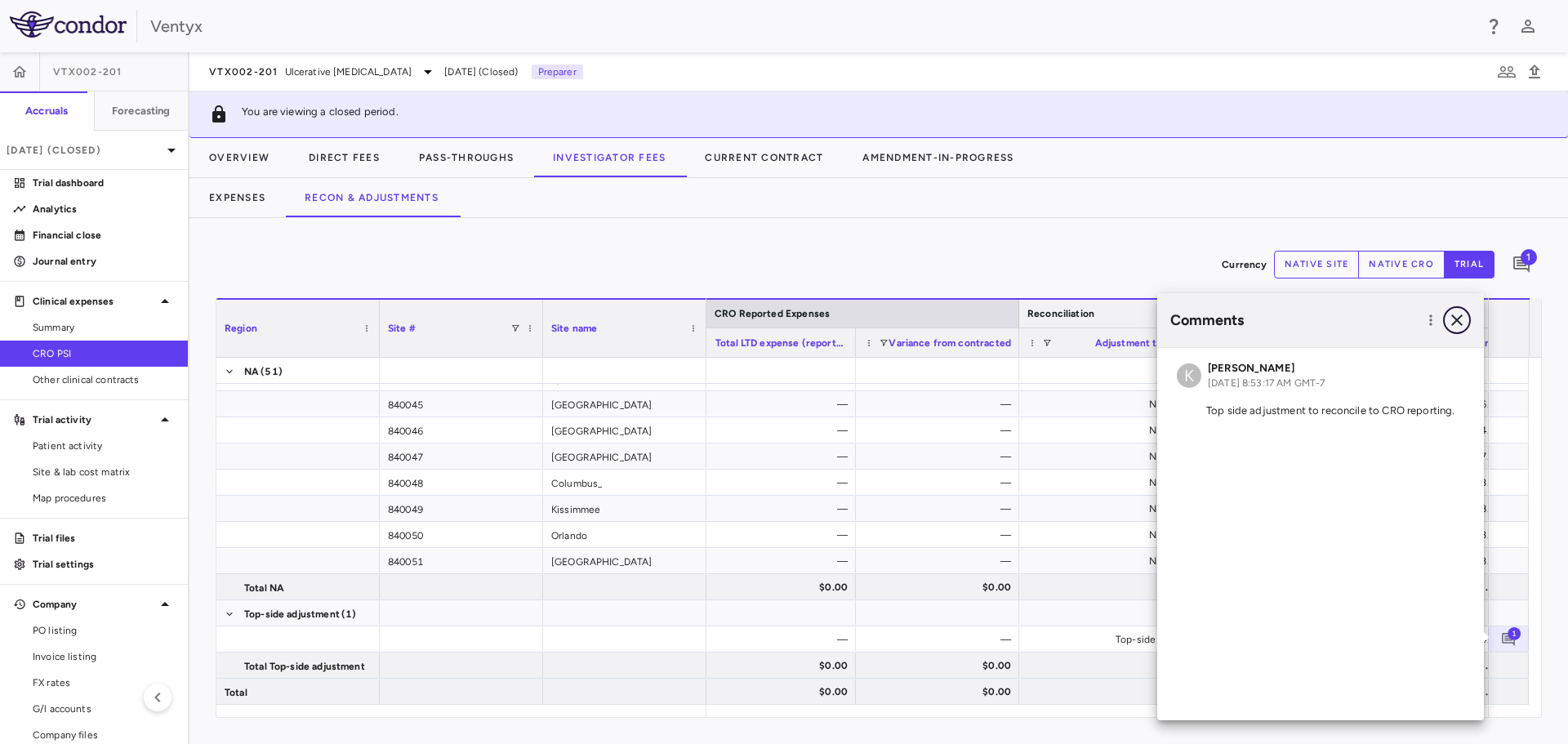
click at [1459, 324] on icon "button" at bounding box center [1457, 320] width 20 height 20
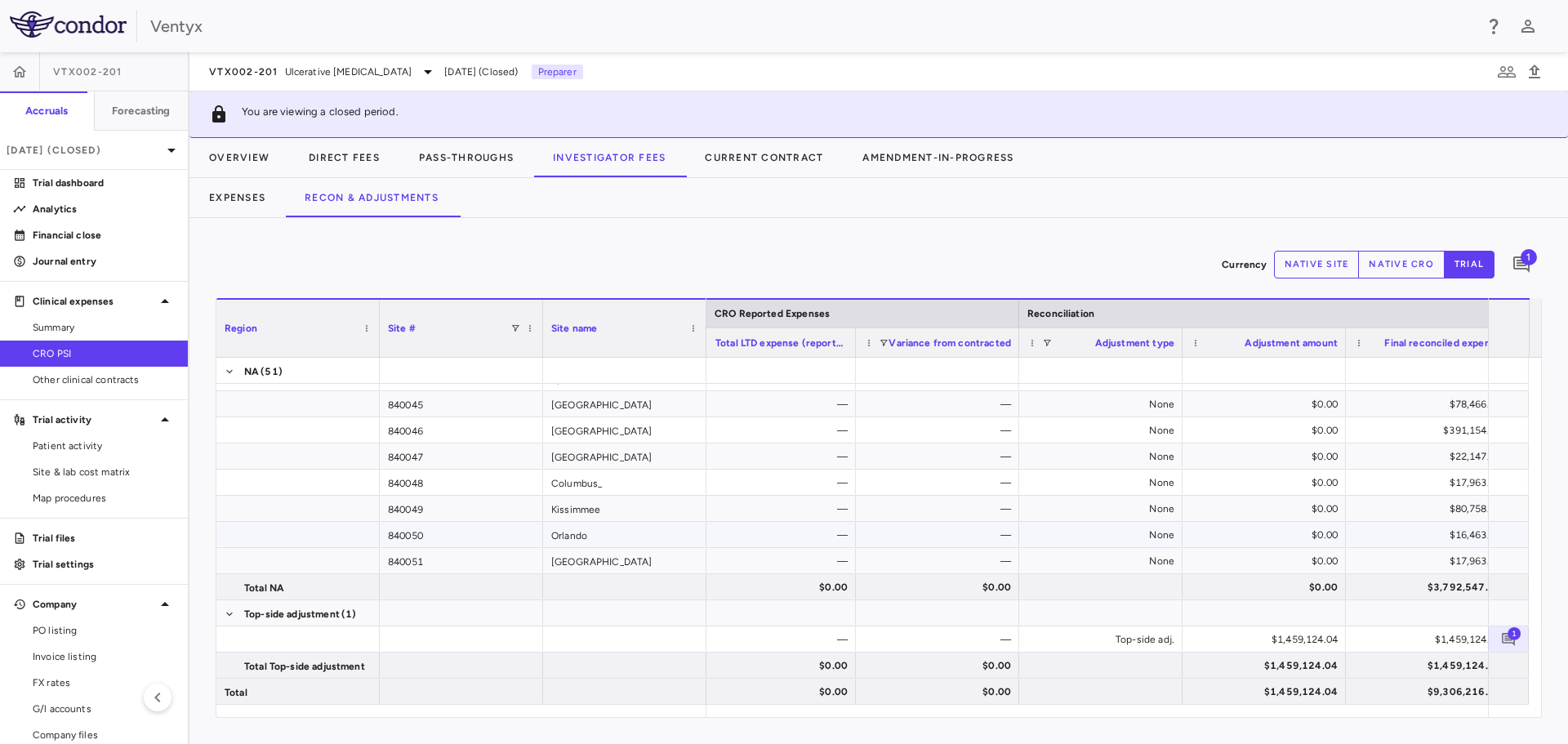
scroll to position [0, 852]
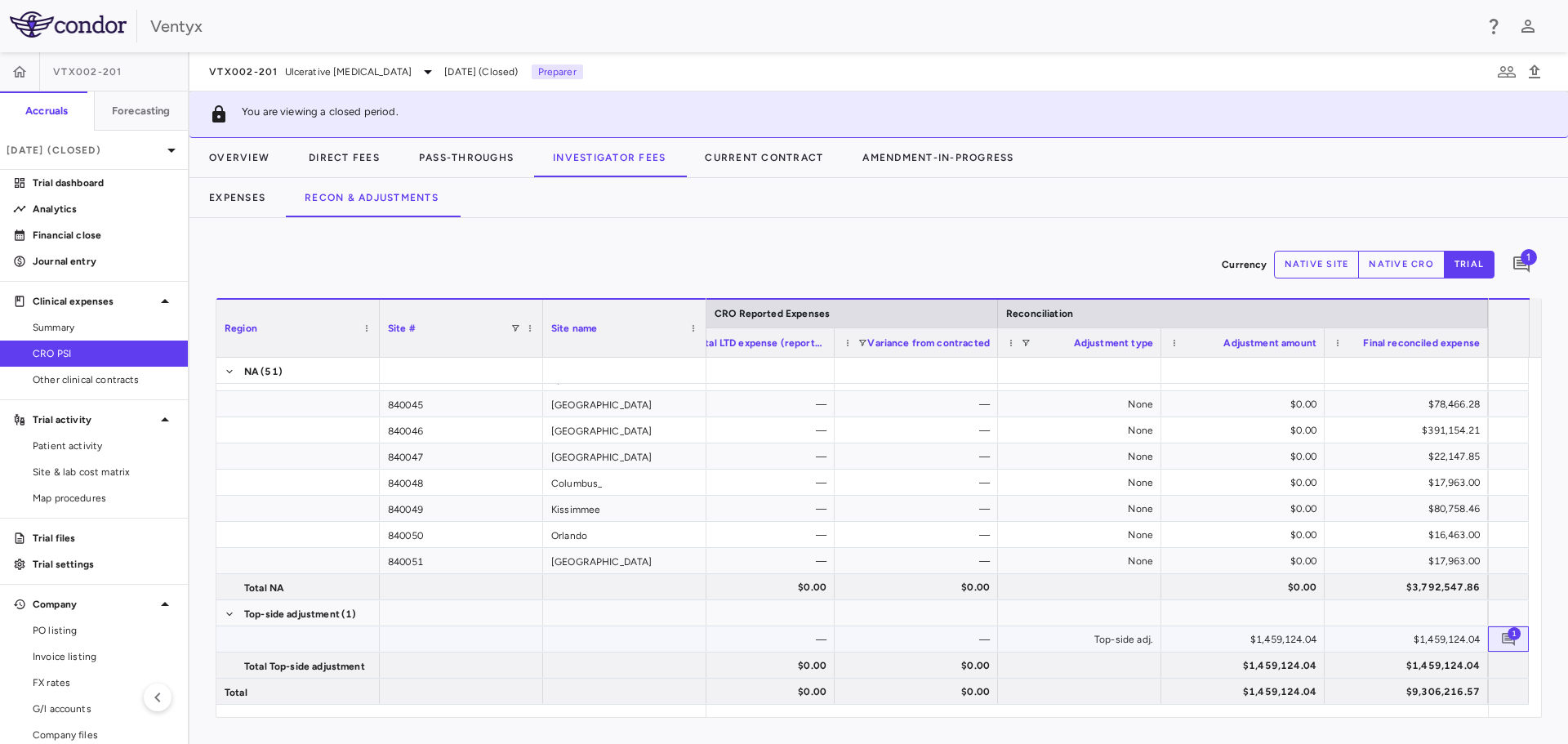
click at [1512, 637] on span "1" at bounding box center [1513, 632] width 13 height 13
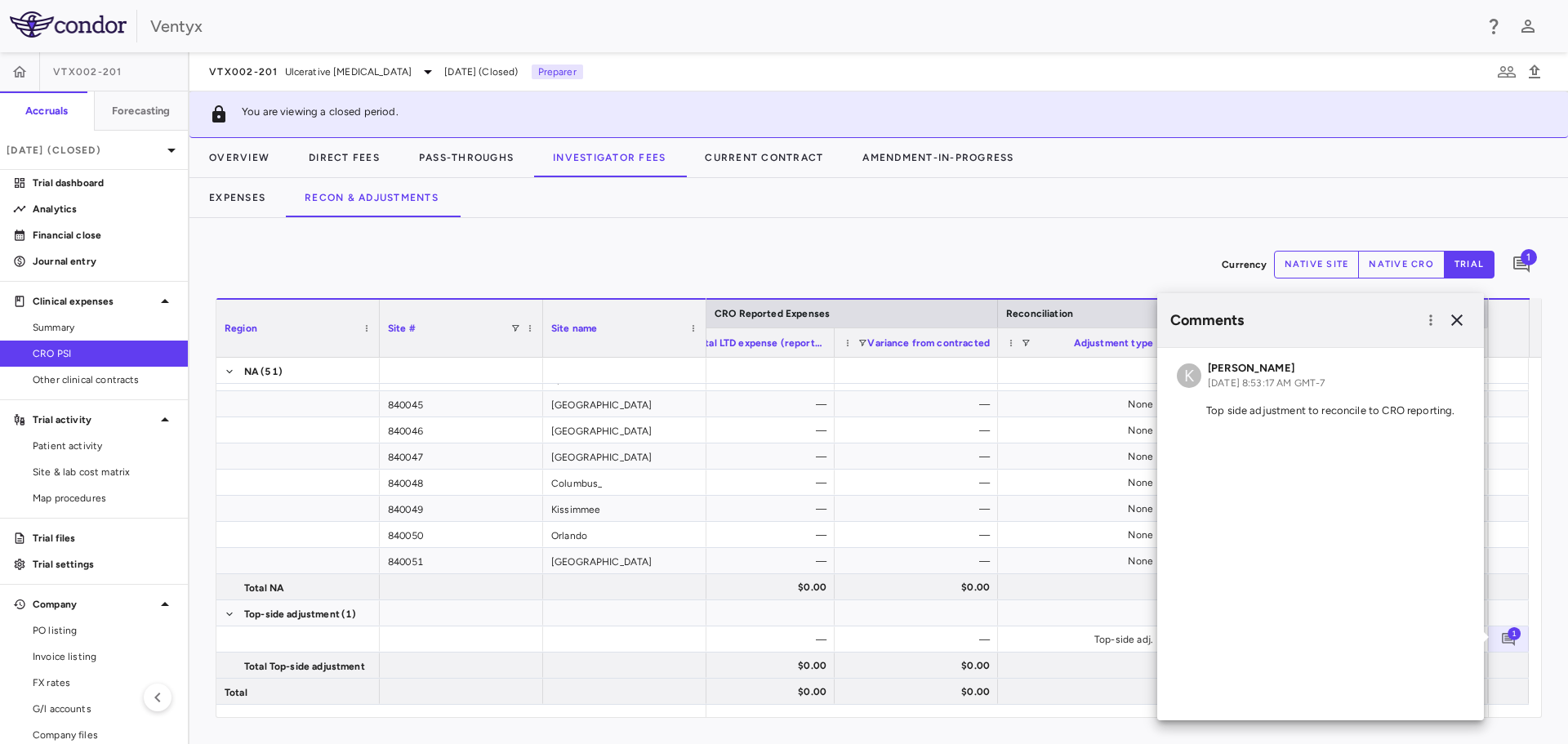
click at [1397, 407] on p "Top side adjustment to reconcile to CRO reporting." at bounding box center [1320, 411] width 288 height 15
copy div "K [PERSON_NAME] [DATE] 8:53:17 AM GMT-7"
click at [1455, 328] on icon "button" at bounding box center [1457, 320] width 20 height 20
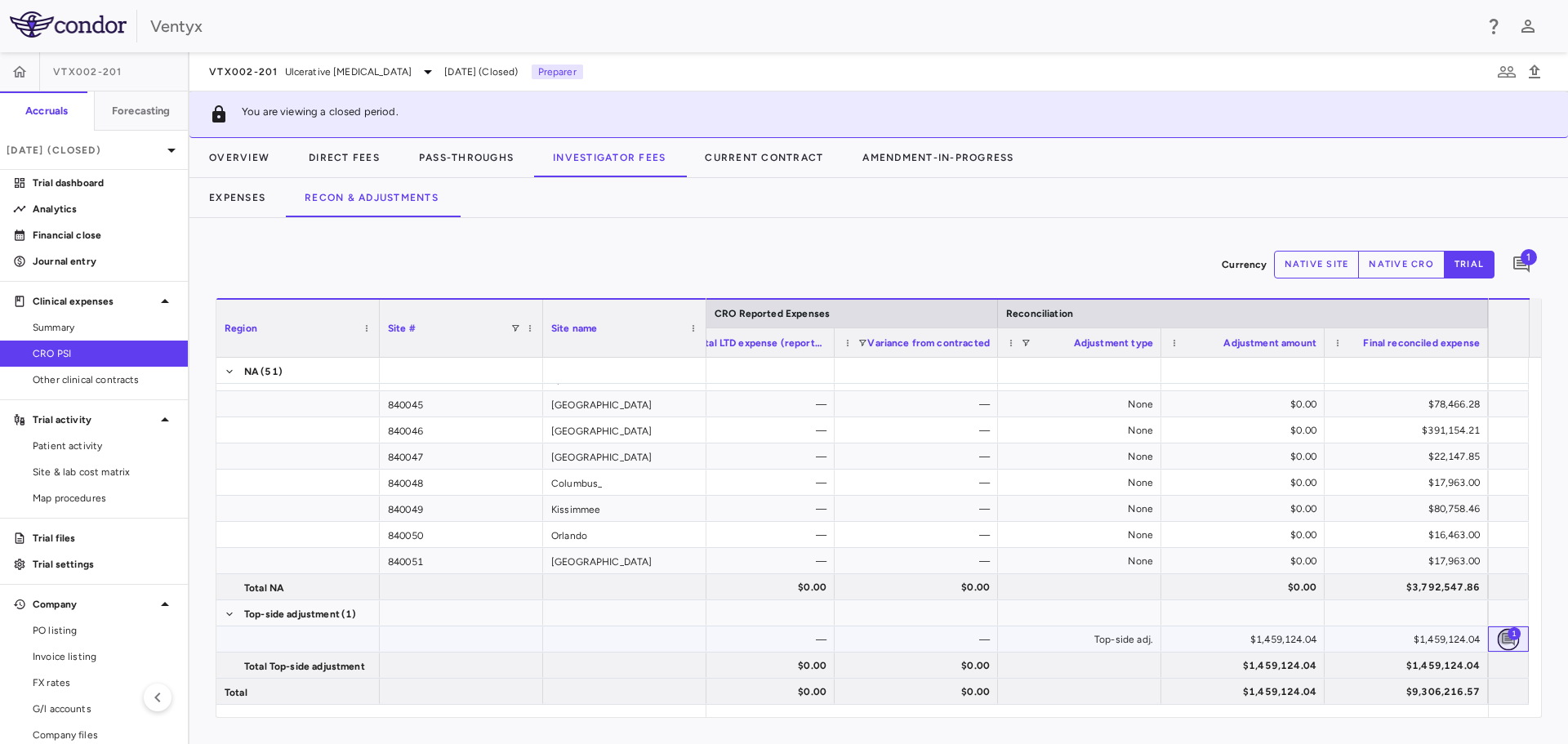
click at [1511, 646] on icon "Add comment" at bounding box center [1509, 639] width 16 height 16
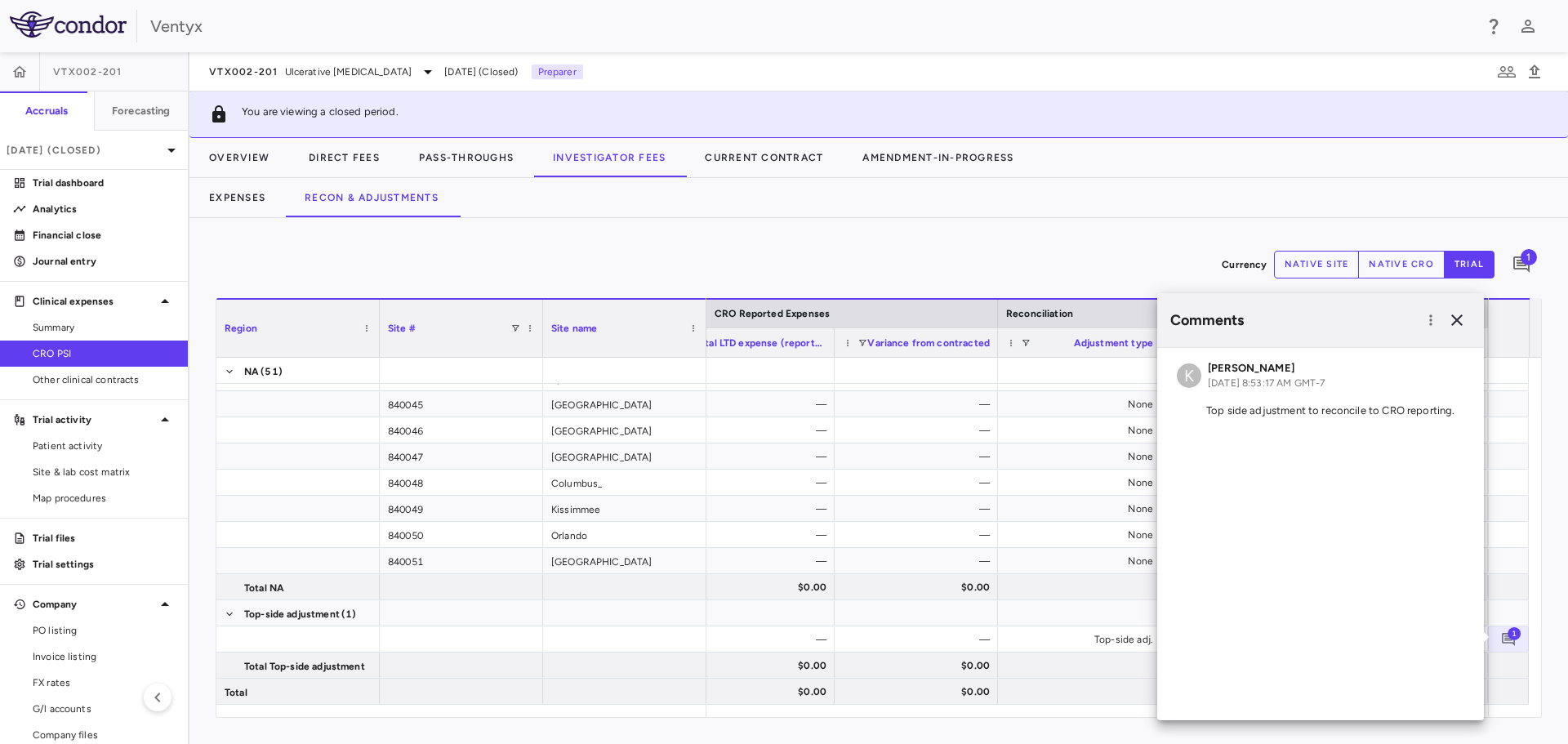
click at [1165, 242] on div "Currency native site native cro trial 1 Region Drag here to set column labels R…" at bounding box center [878, 481] width 1378 height 526
drag, startPoint x: 1249, startPoint y: 196, endPoint x: 1316, endPoint y: 210, distance: 68.4
click at [1250, 196] on div "Expenses Recon & Adjustments" at bounding box center [878, 198] width 1378 height 39
click at [1458, 319] on icon "button" at bounding box center [1457, 320] width 12 height 12
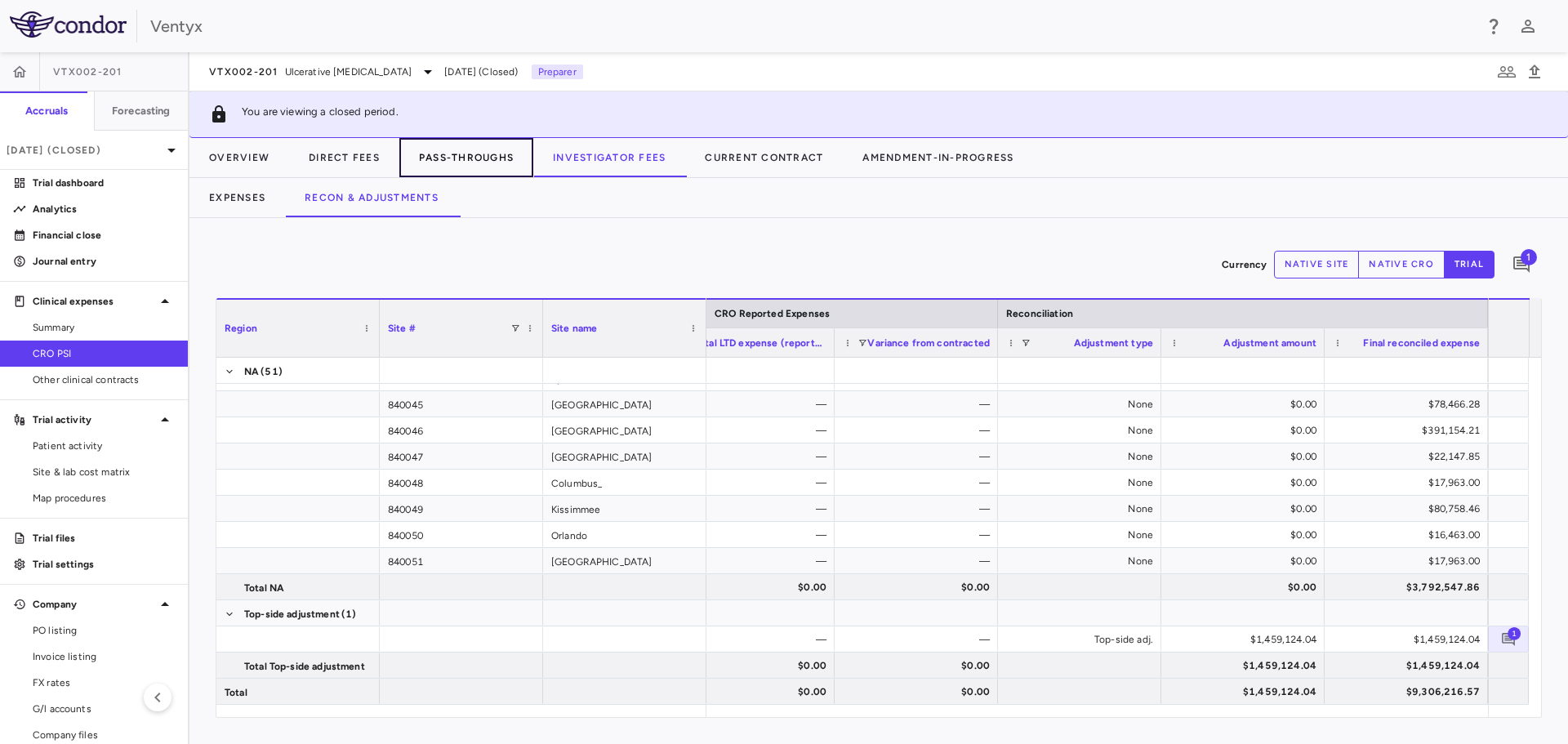
click at [450, 160] on button "Pass-Throughs" at bounding box center [466, 157] width 134 height 39
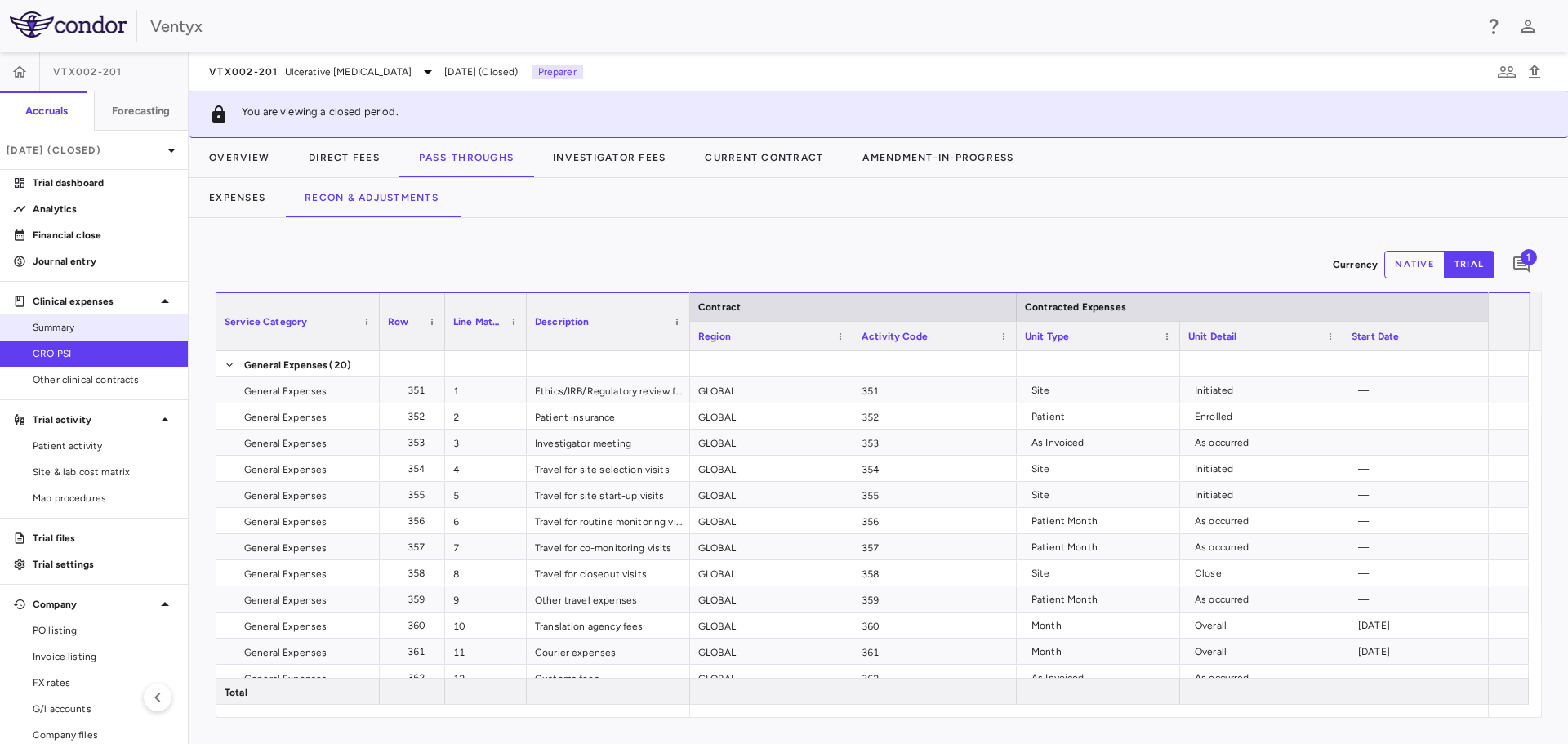
click at [73, 324] on span "Summary" at bounding box center [103, 327] width 142 height 15
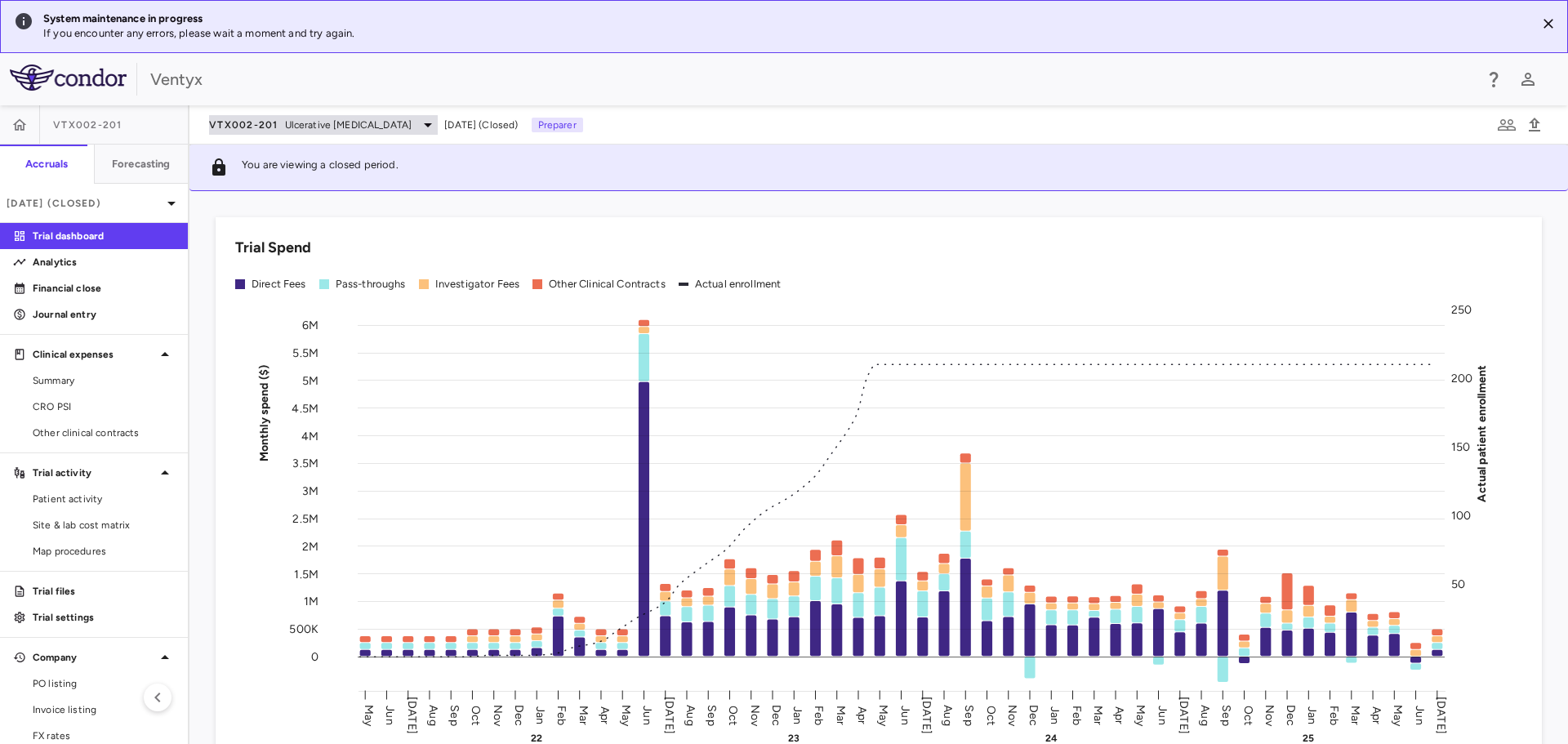
click at [314, 115] on div "VTX002-201 Ulcerative Colitis" at bounding box center [323, 125] width 229 height 20
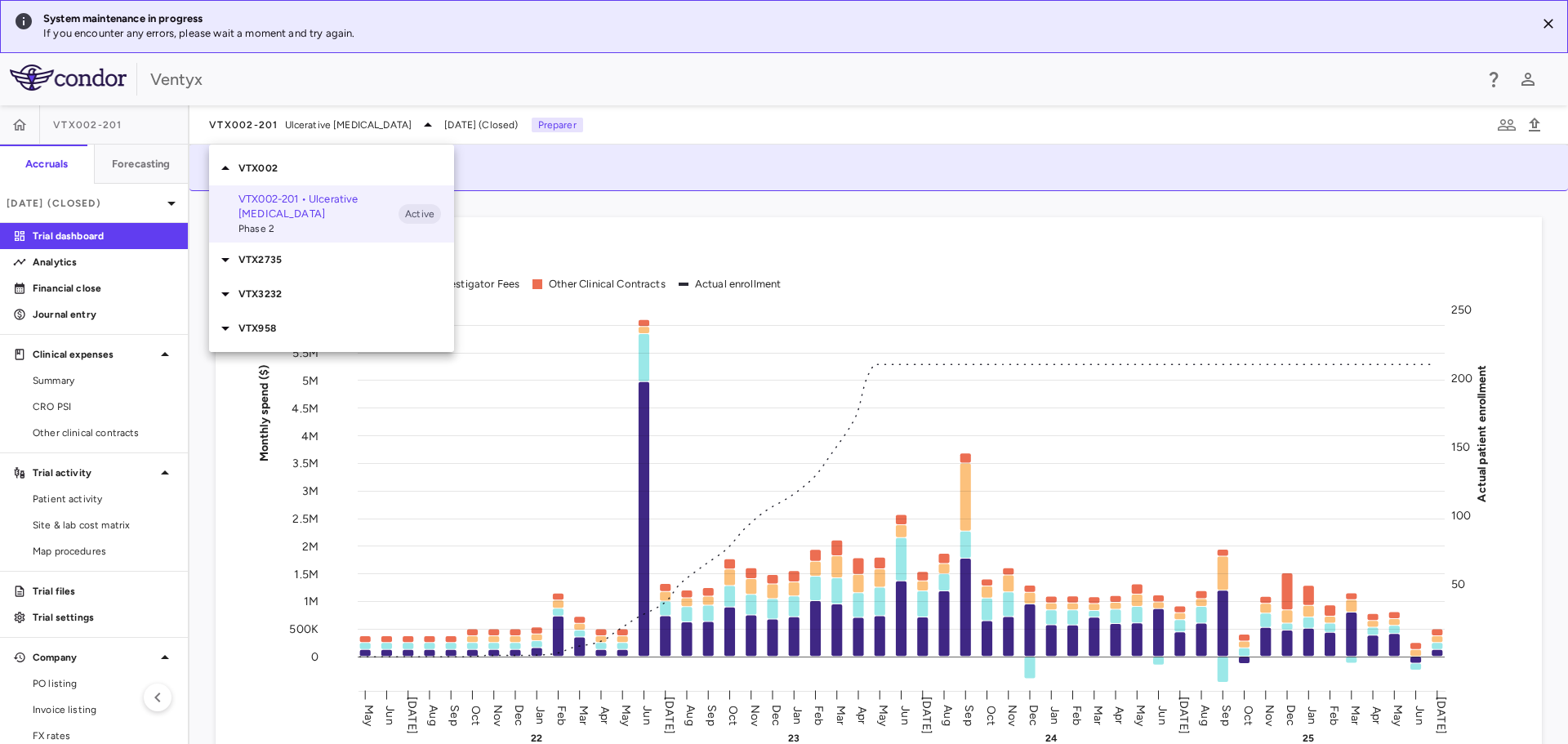
click at [272, 321] on p "VTX958" at bounding box center [346, 328] width 215 height 15
click at [284, 409] on p "958-202 • [MEDICAL_DATA]" at bounding box center [318, 416] width 160 height 15
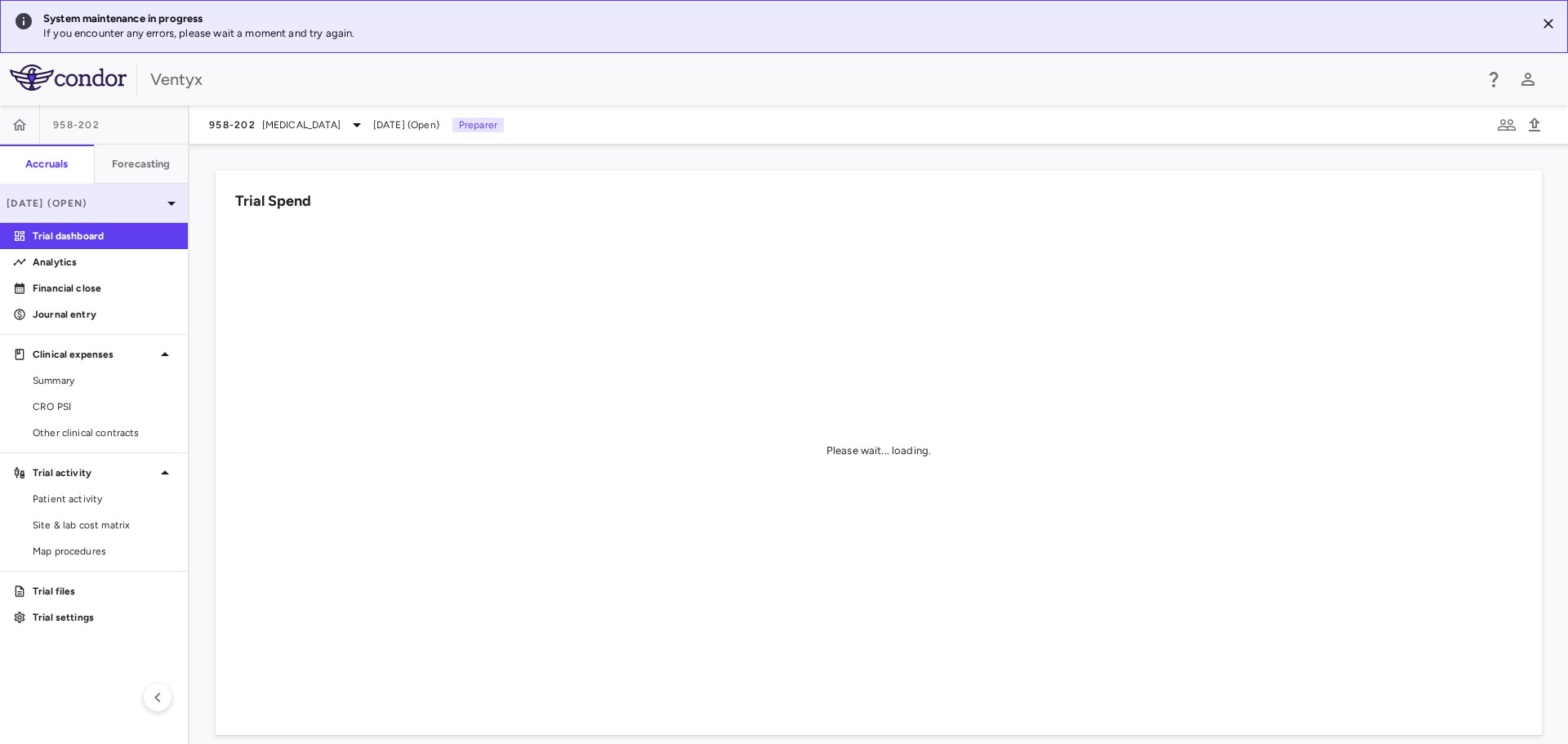
click at [133, 208] on p "[DATE] (Open)" at bounding box center [84, 202] width 155 height 15
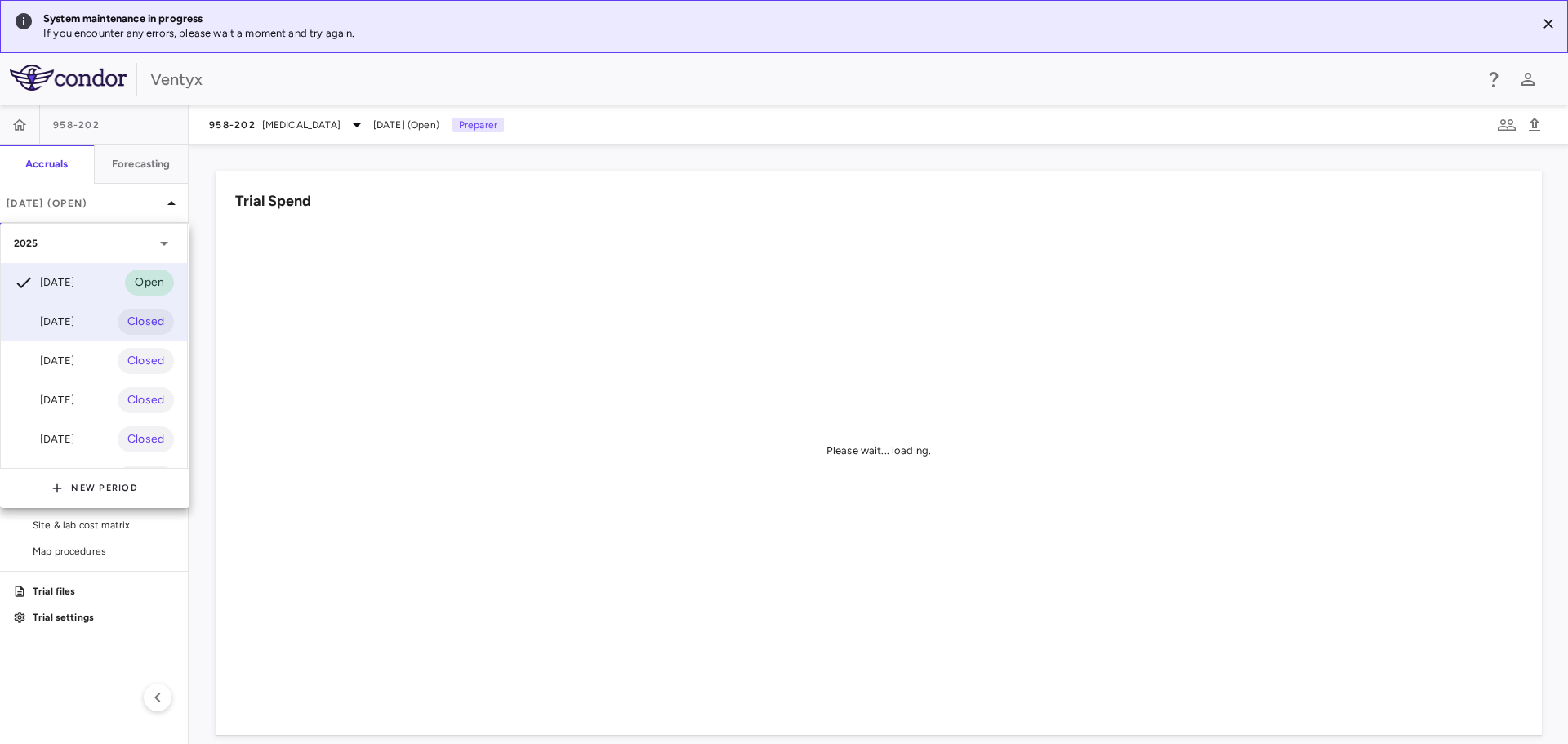
click at [84, 316] on div "Jul 2025 Closed" at bounding box center [93, 322] width 186 height 39
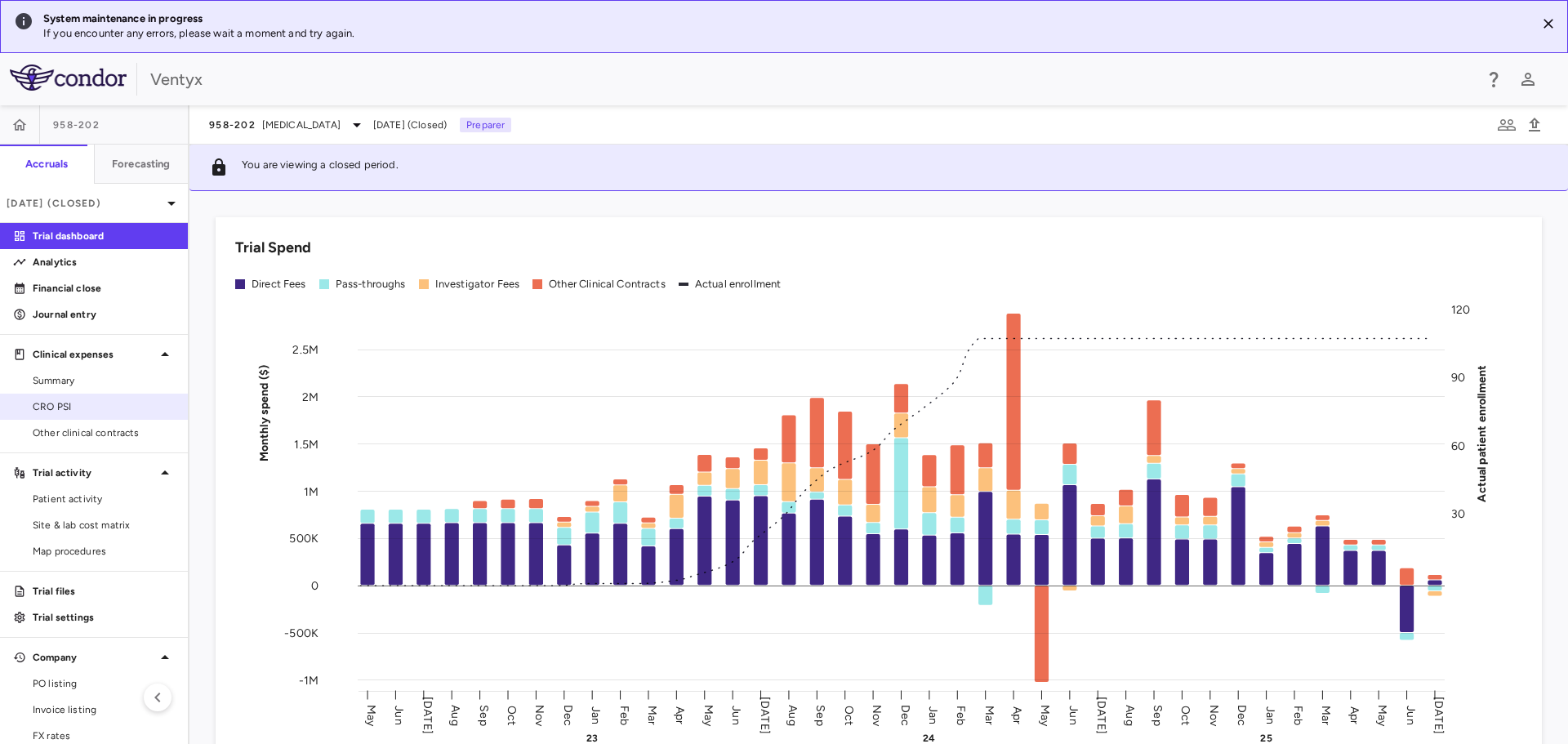
click at [100, 406] on span "CRO PSI" at bounding box center [103, 406] width 142 height 15
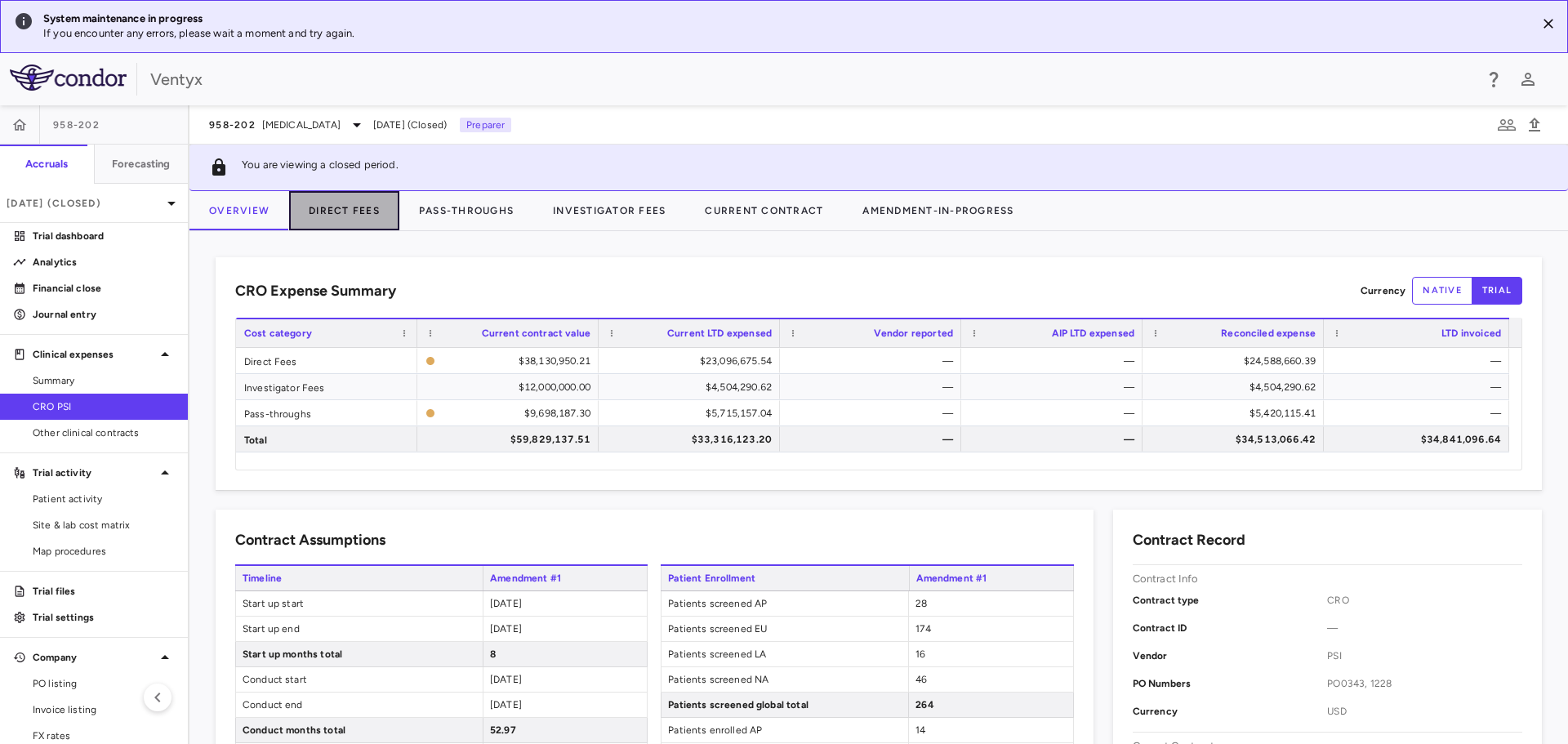
click at [360, 214] on button "Direct Fees" at bounding box center [344, 210] width 110 height 39
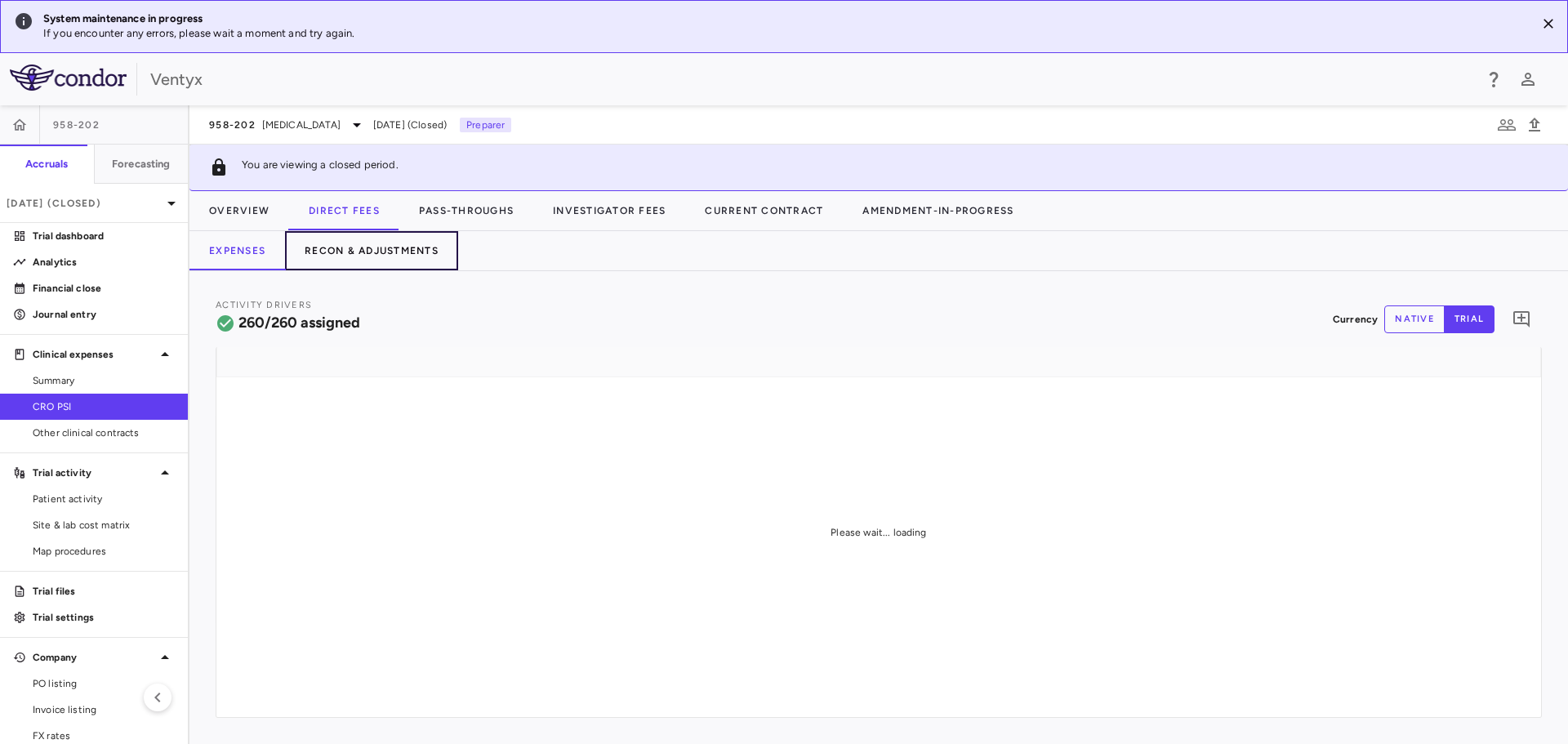
click at [357, 248] on button "Recon & Adjustments" at bounding box center [371, 251] width 173 height 39
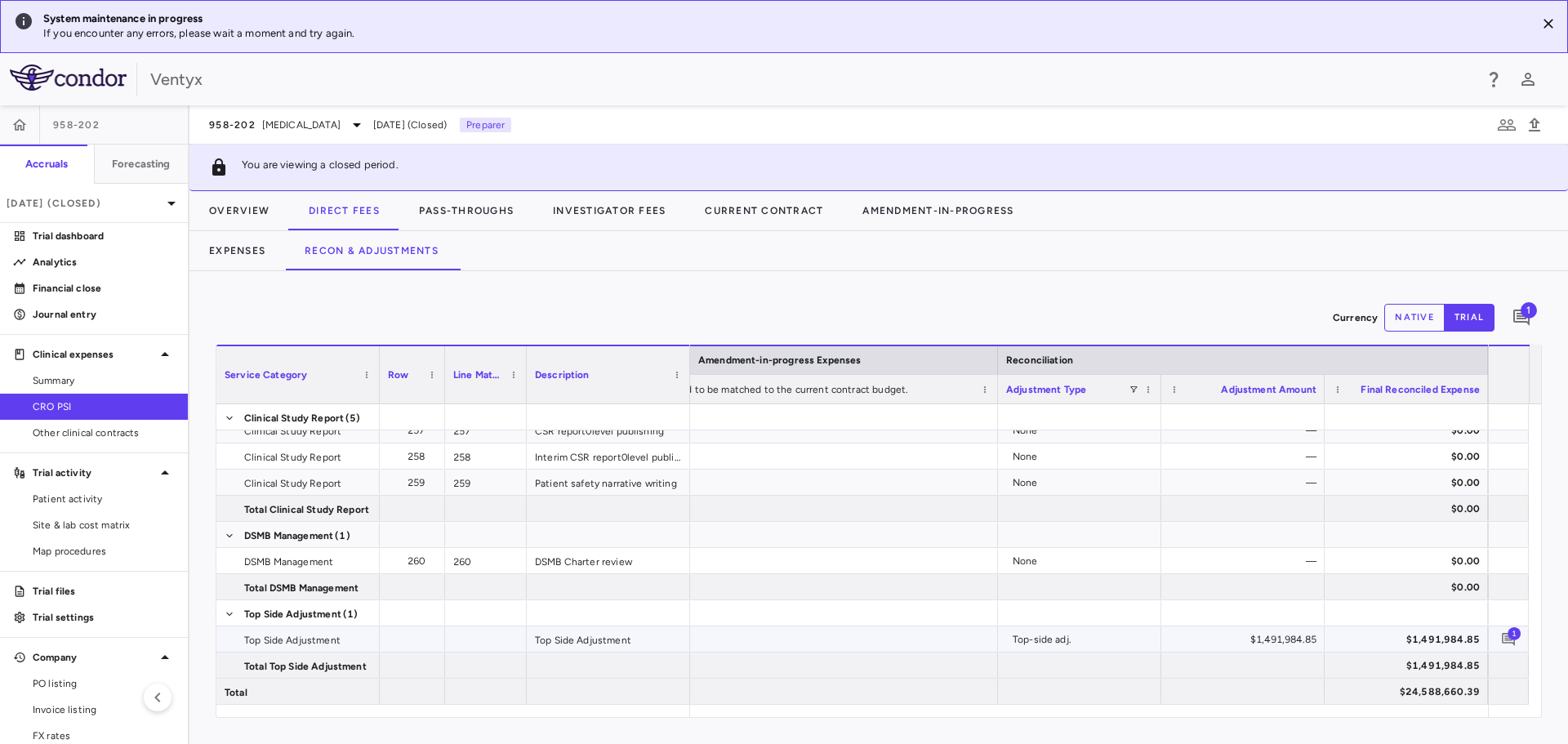
click at [1512, 634] on span "1" at bounding box center [1513, 632] width 13 height 13
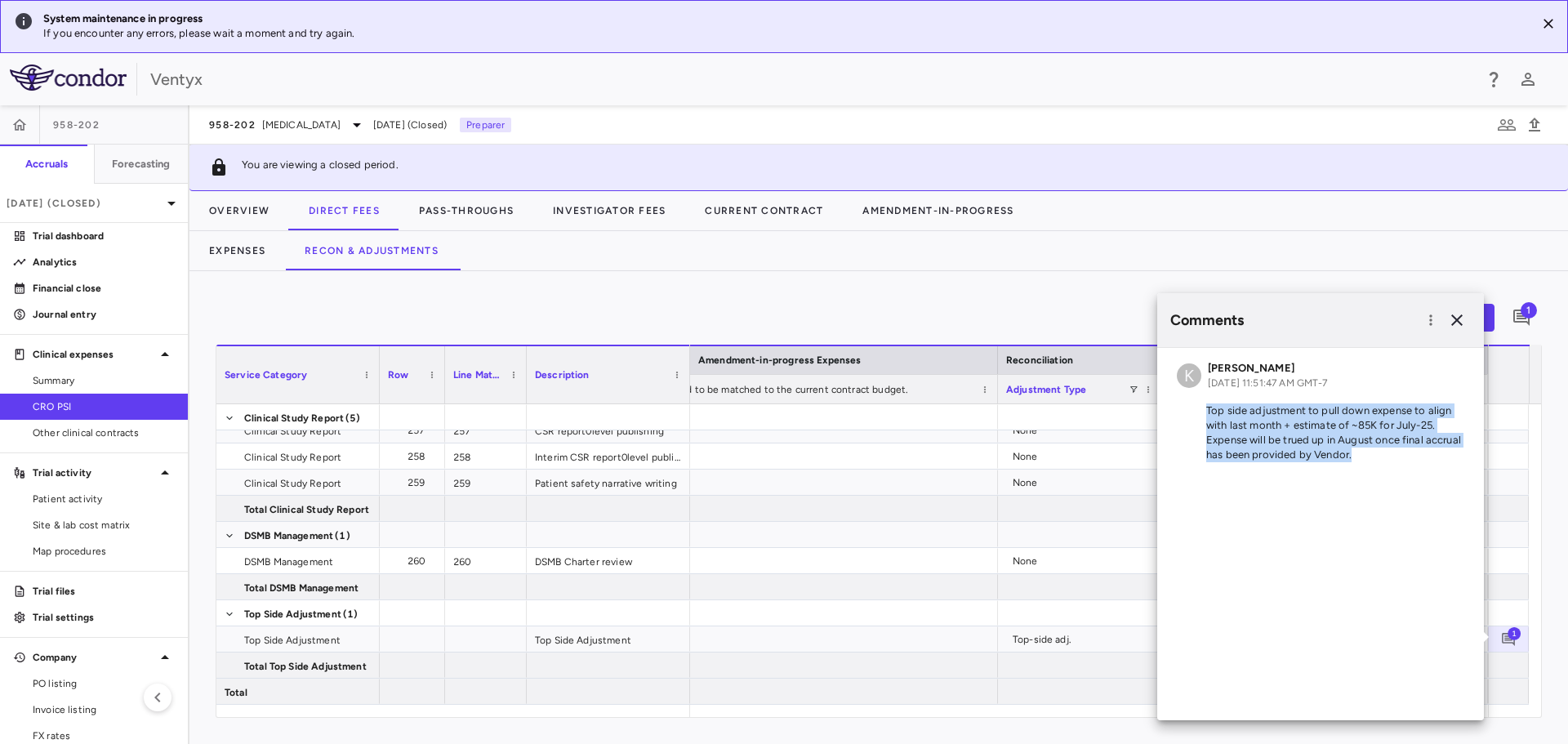
drag, startPoint x: 1395, startPoint y: 454, endPoint x: 1208, endPoint y: 414, distance: 191.2
click at [1208, 414] on p "Top side adjustment to pull down expense to align with last month + estimate of…" at bounding box center [1320, 433] width 288 height 59
copy p "Top side adjustment to pull down expense to align with last month + estimate of…"
click at [1460, 318] on icon "button" at bounding box center [1457, 320] width 20 height 20
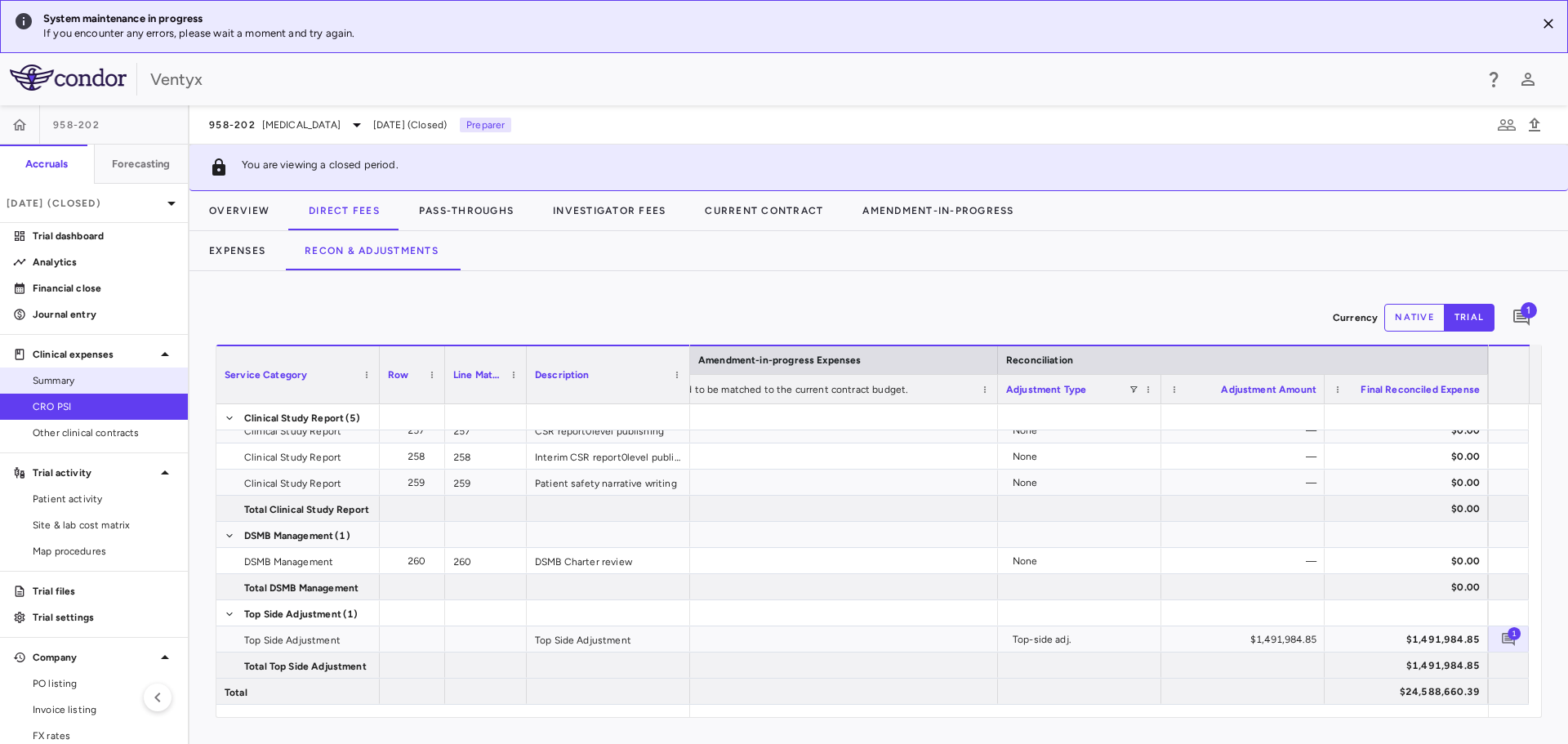
click at [74, 386] on span "Summary" at bounding box center [103, 380] width 142 height 15
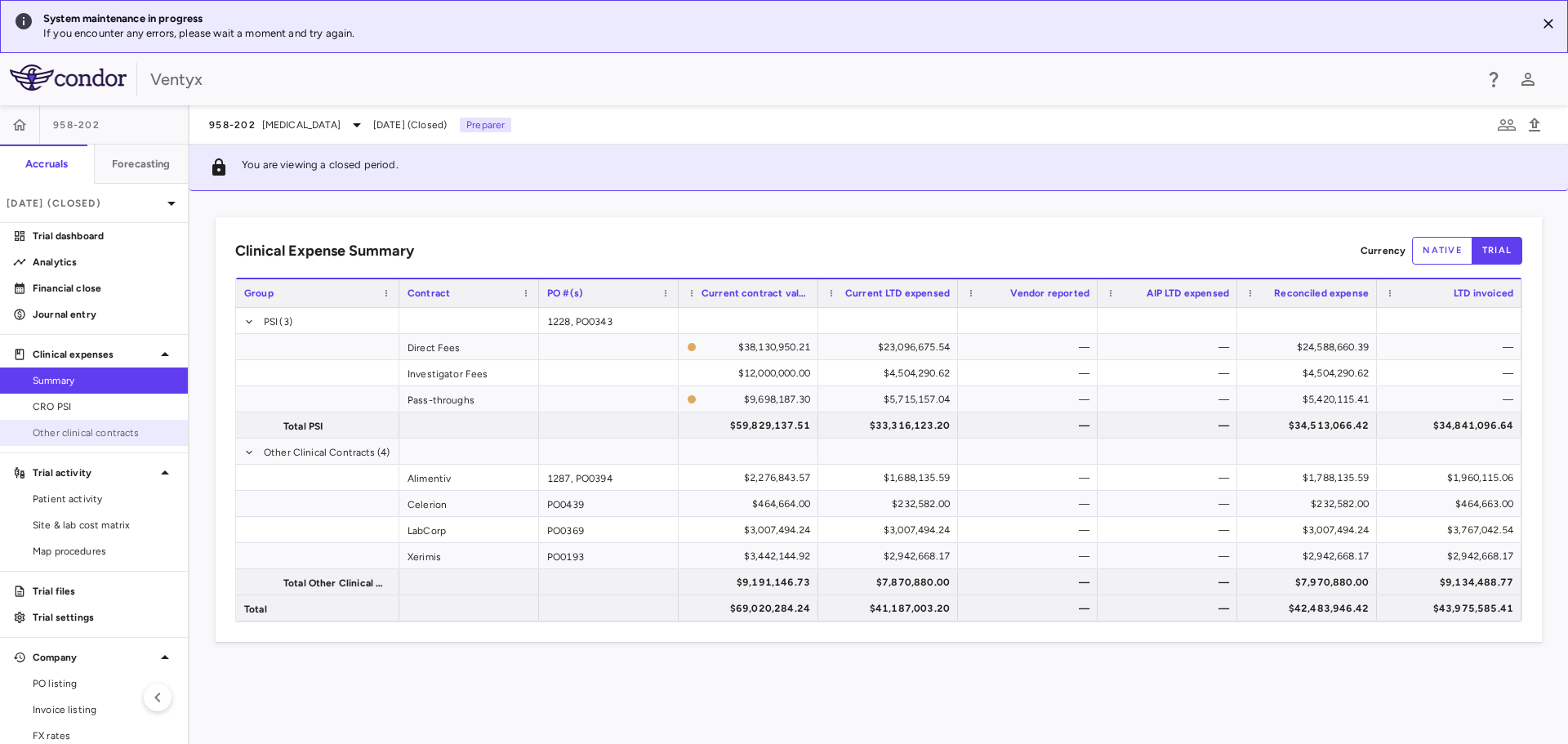
click at [89, 429] on span "Other clinical contracts" at bounding box center [103, 432] width 142 height 15
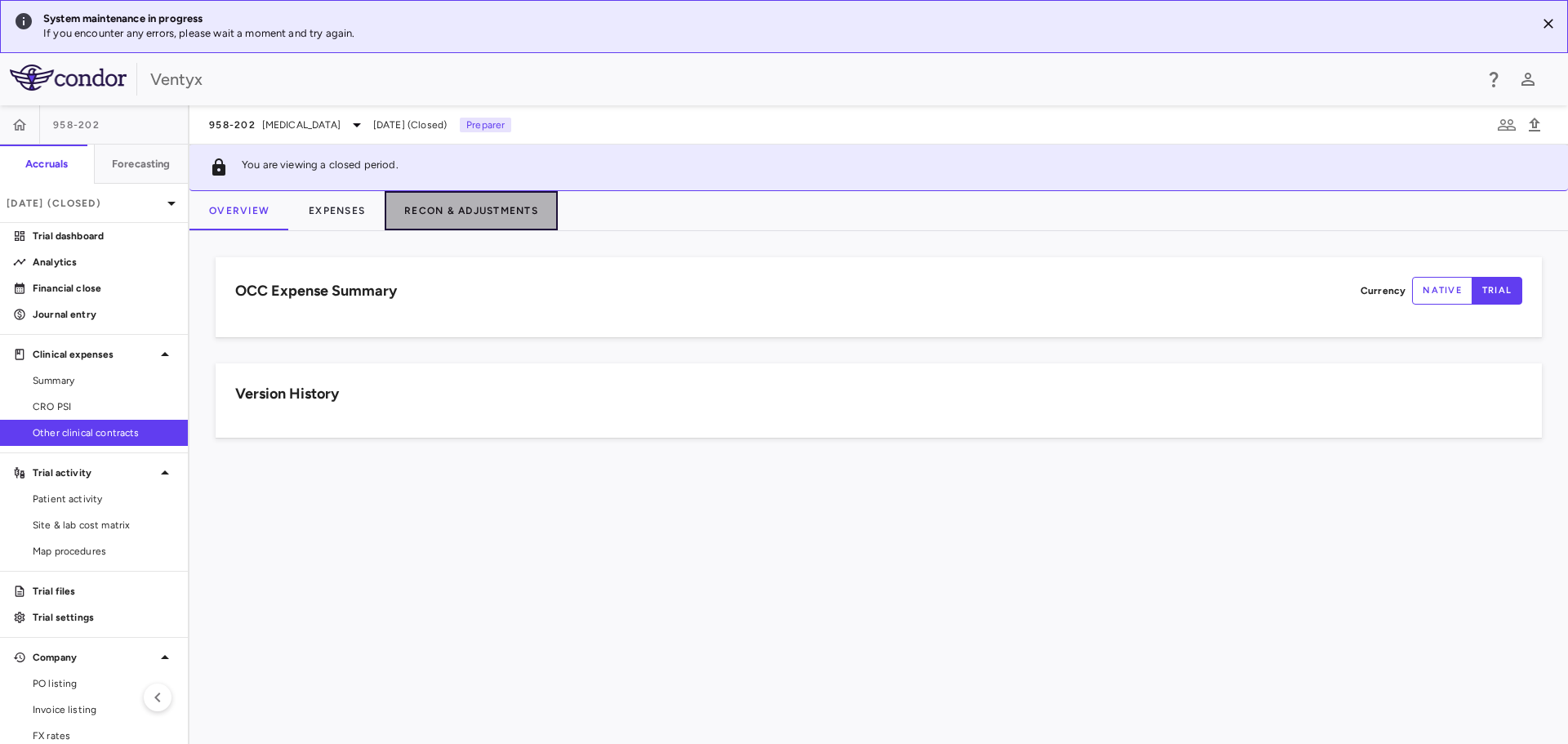
click at [478, 215] on button "Recon & Adjustments" at bounding box center [471, 210] width 173 height 39
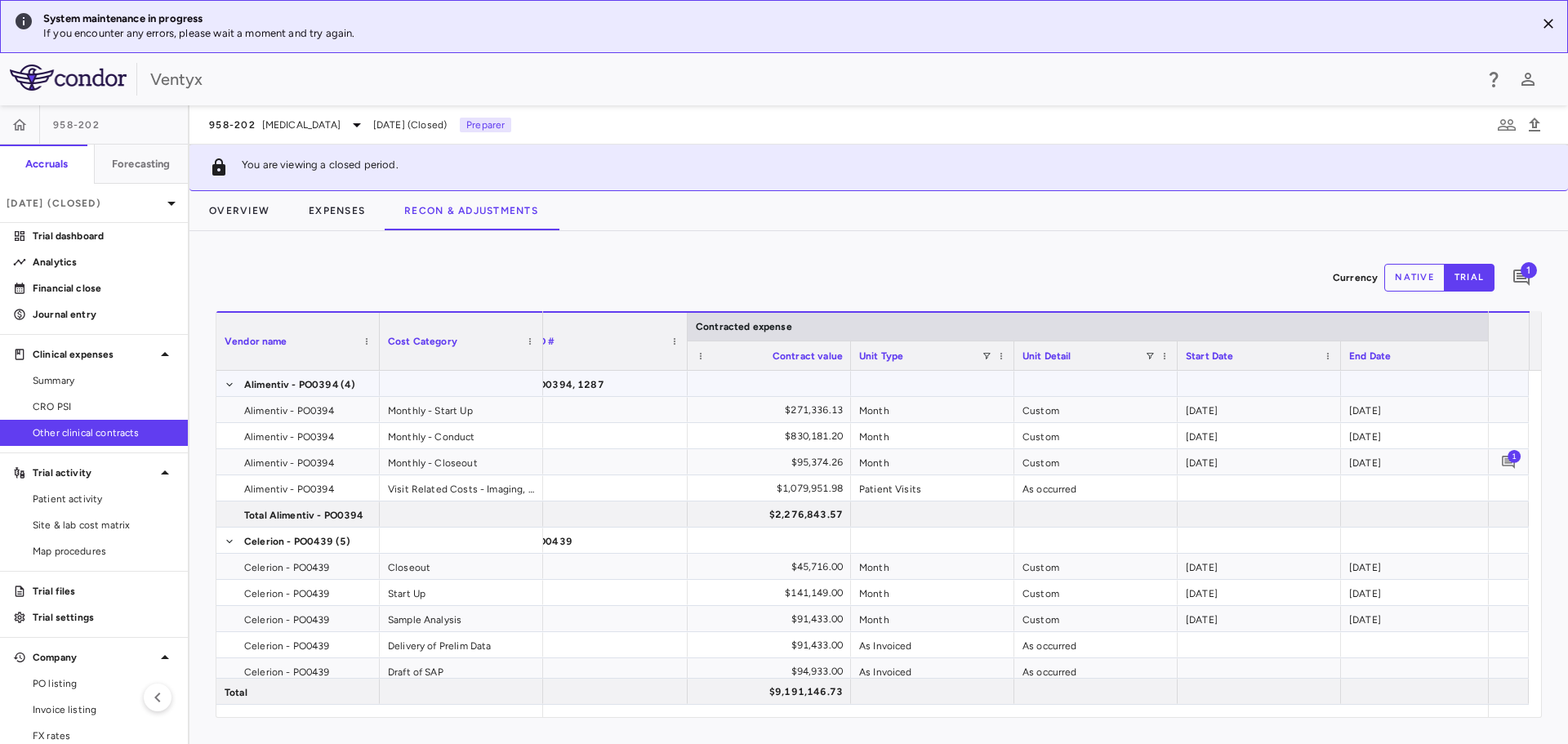
scroll to position [0, 733]
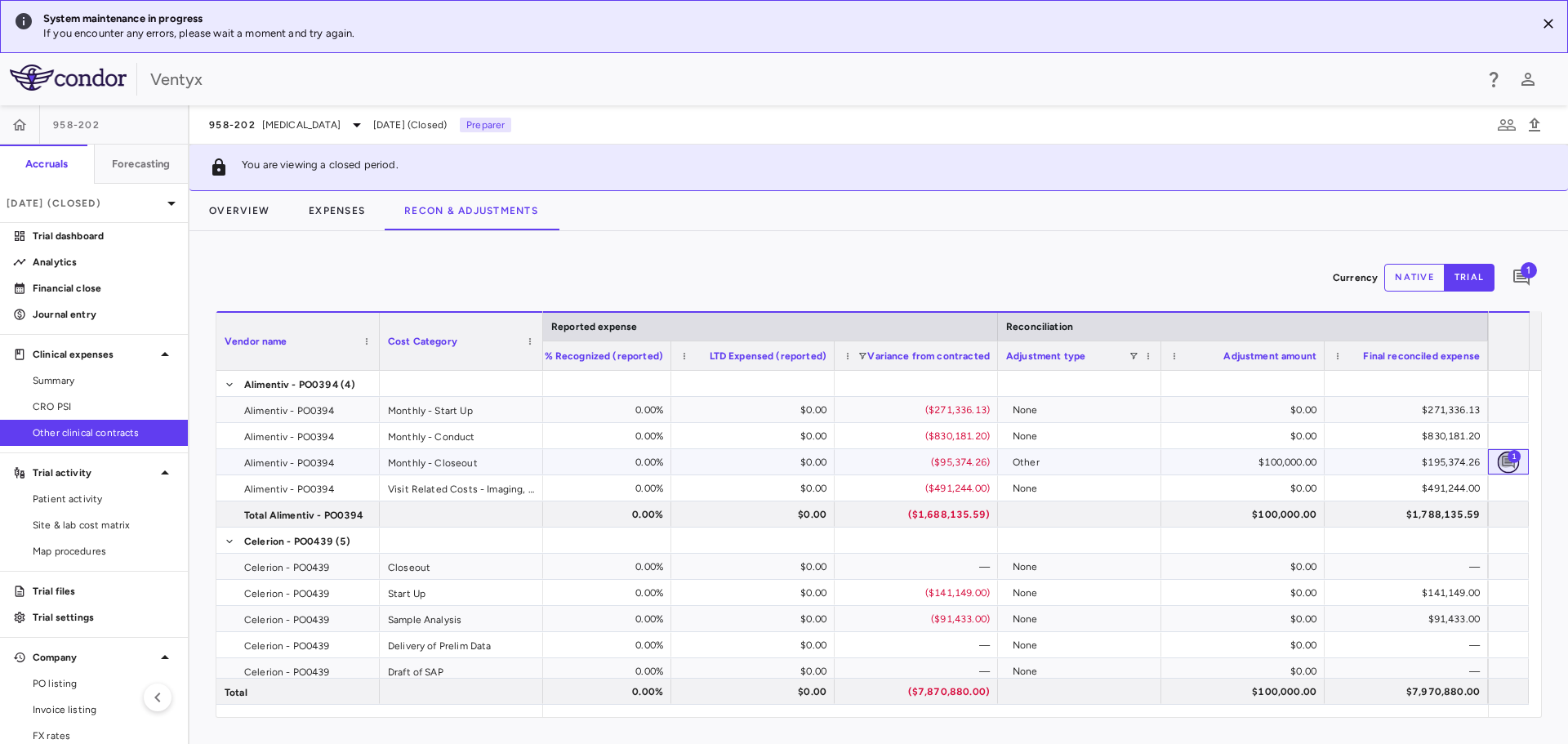
click at [1504, 459] on icon "Add comment" at bounding box center [1509, 462] width 16 height 16
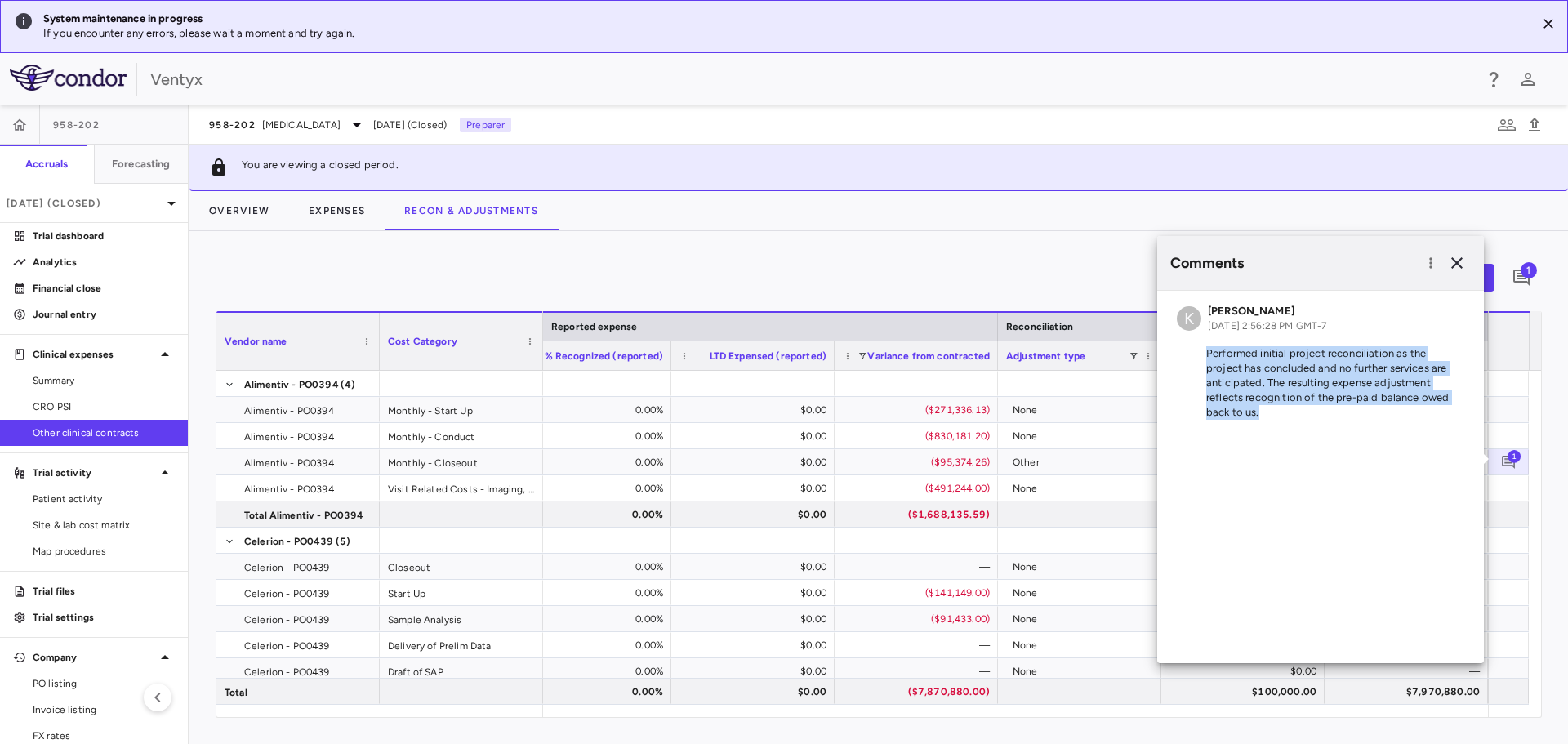
drag, startPoint x: 1297, startPoint y: 411, endPoint x: 1177, endPoint y: 352, distance: 133.7
click at [1177, 353] on p "Performed initial project reconciliation as the project has concluded and no fu…" at bounding box center [1320, 382] width 288 height 74
copy p "Performed initial project reconciliation as the project has concluded and no fu…"
drag, startPoint x: 1459, startPoint y: 260, endPoint x: 1444, endPoint y: 259, distance: 15.0
click at [1459, 260] on icon "button" at bounding box center [1457, 263] width 12 height 12
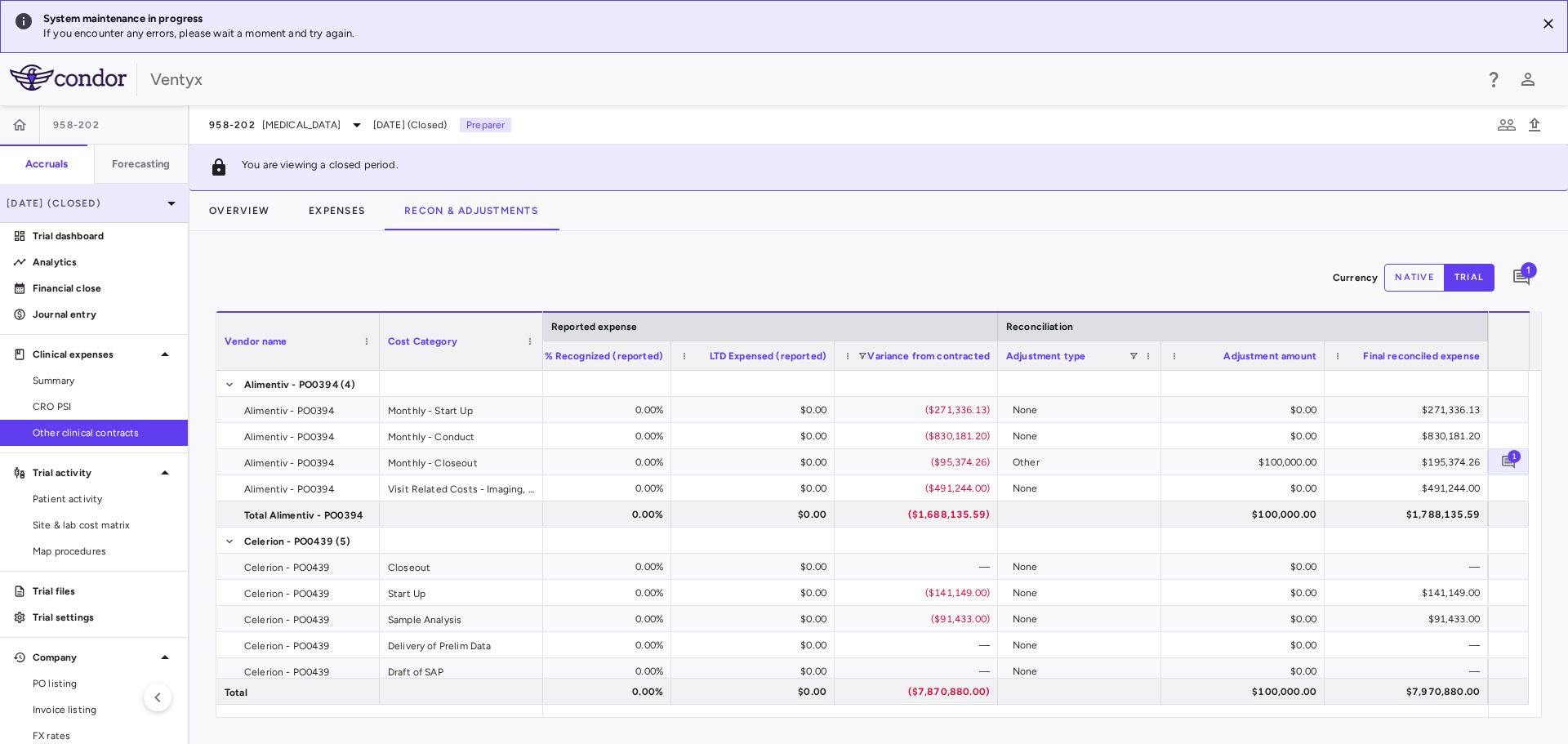
click at [82, 204] on p "[DATE] (Closed)" at bounding box center [84, 202] width 155 height 15
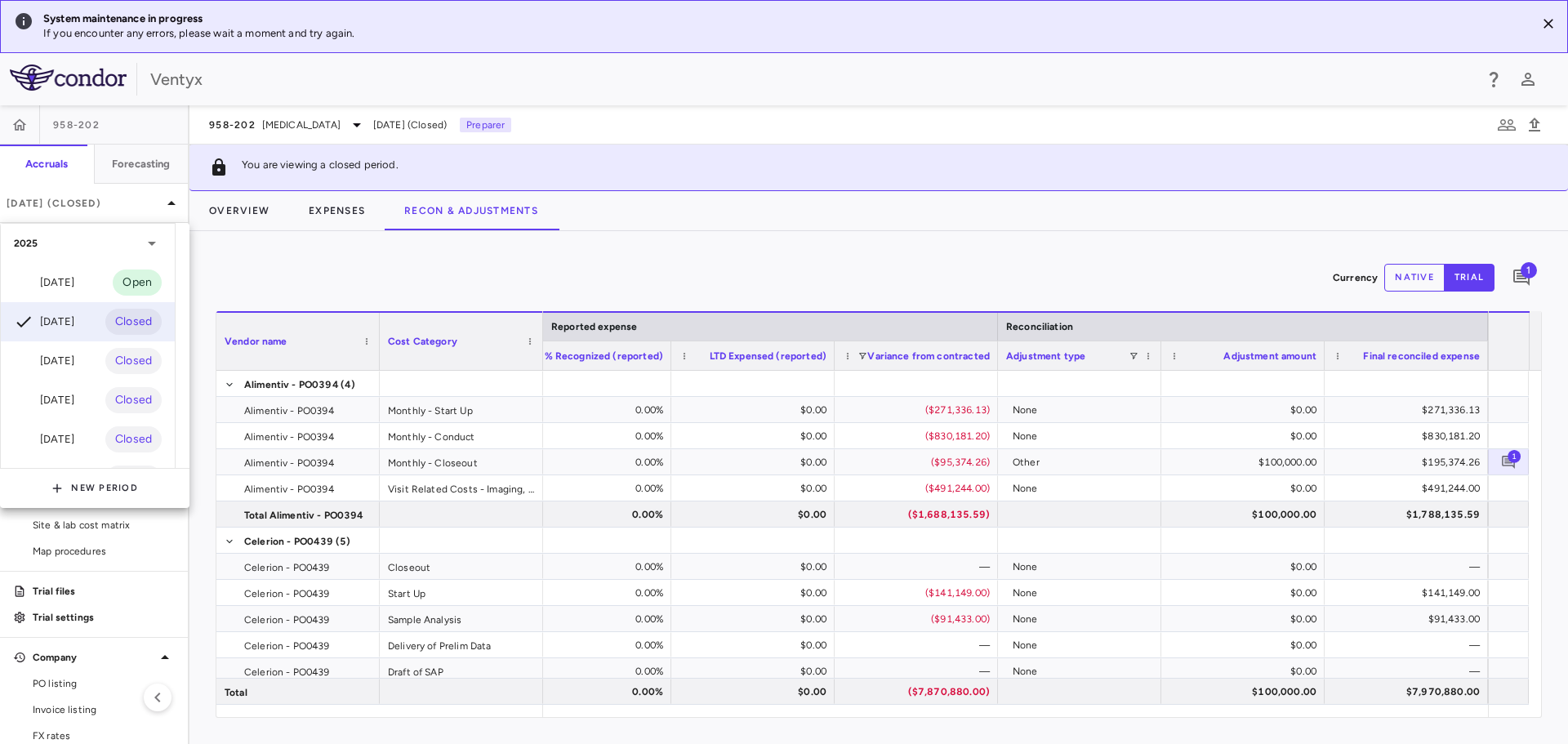
drag, startPoint x: 964, startPoint y: 280, endPoint x: 970, endPoint y: 313, distance: 33.5
click at [964, 280] on div at bounding box center [784, 372] width 1568 height 744
